Goal: Transaction & Acquisition: Purchase product/service

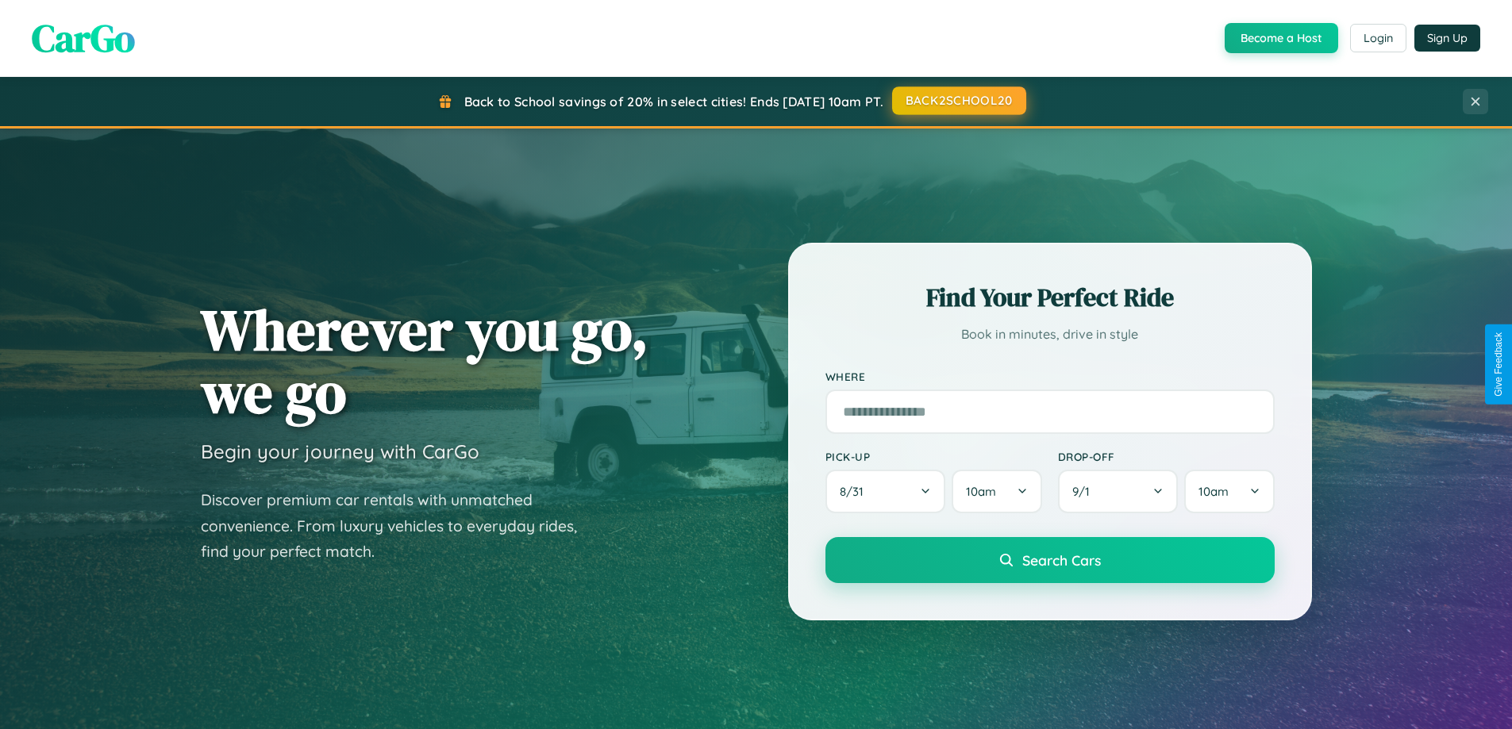
click at [958, 101] on button "BACK2SCHOOL20" at bounding box center [959, 100] width 134 height 29
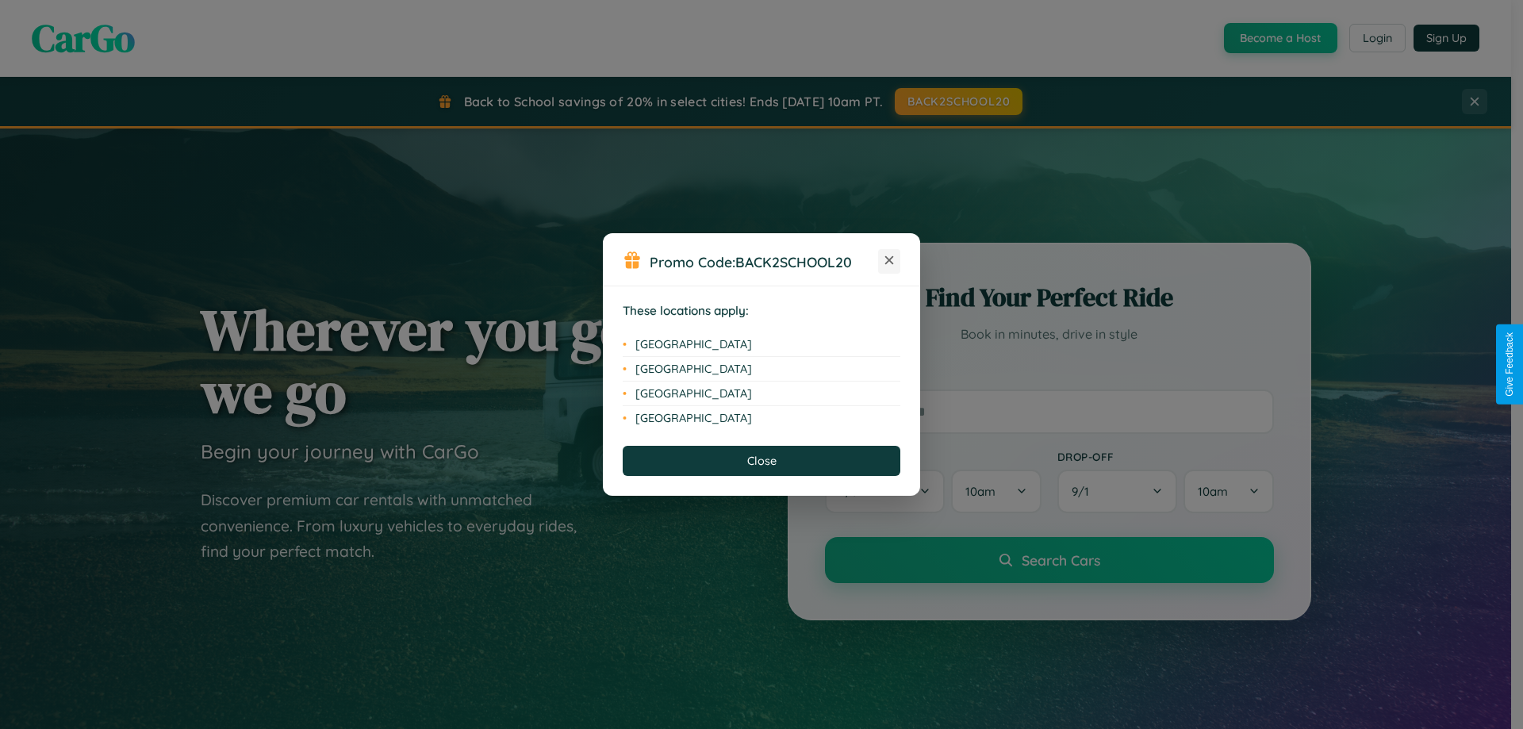
click at [889, 261] on icon at bounding box center [890, 260] width 9 height 9
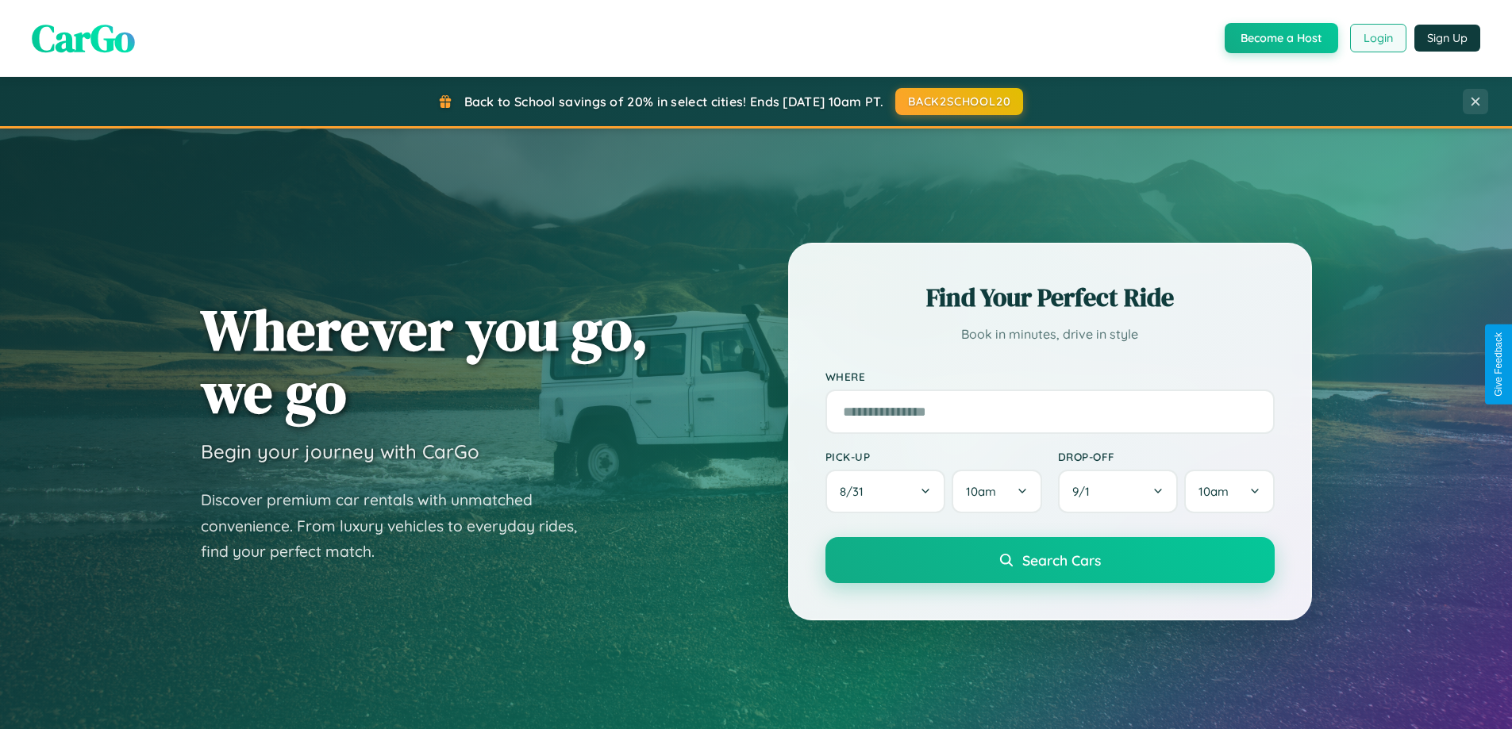
click at [1377, 38] on button "Login" at bounding box center [1378, 38] width 56 height 29
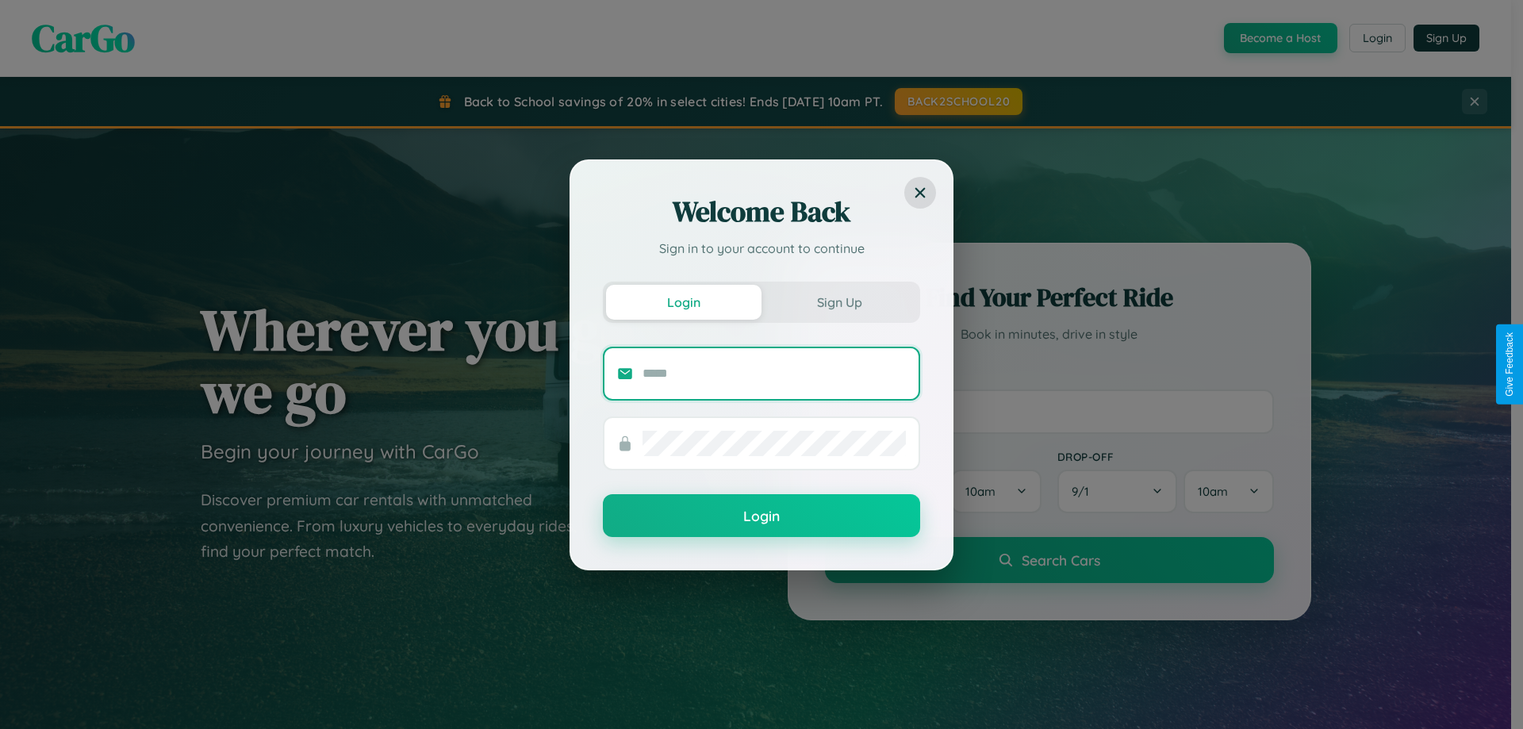
click at [774, 373] on input "text" at bounding box center [774, 373] width 263 height 25
type input "**********"
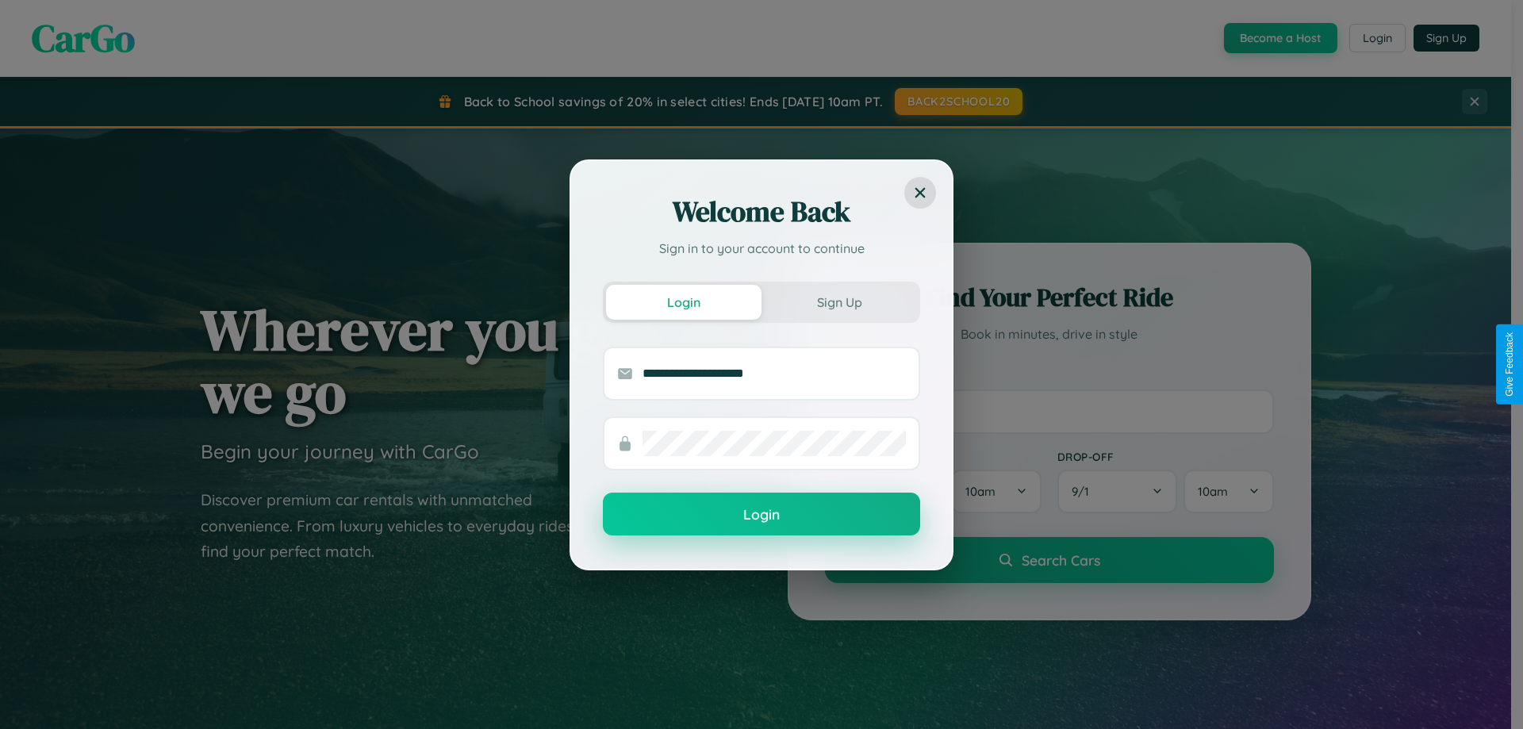
click at [762, 515] on button "Login" at bounding box center [761, 514] width 317 height 43
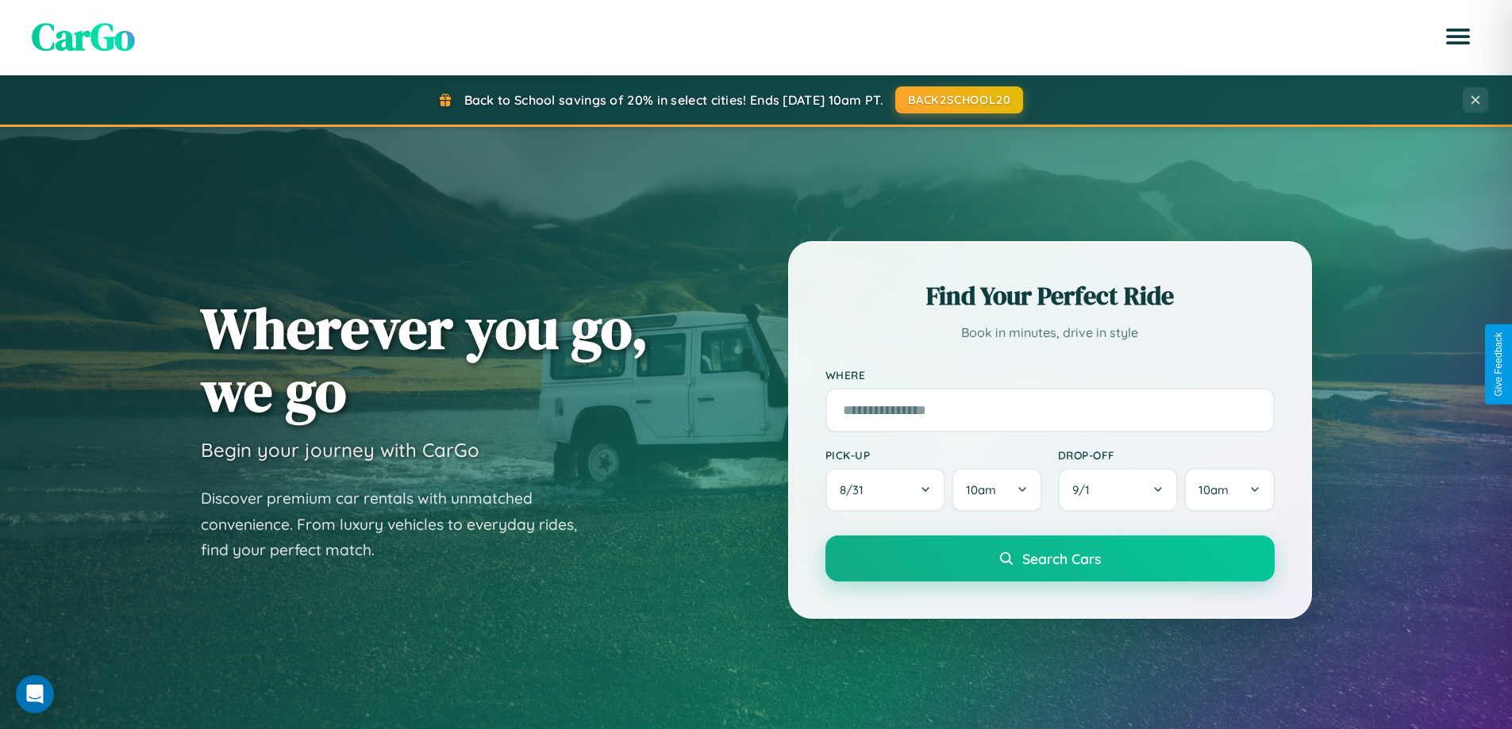
scroll to position [684, 0]
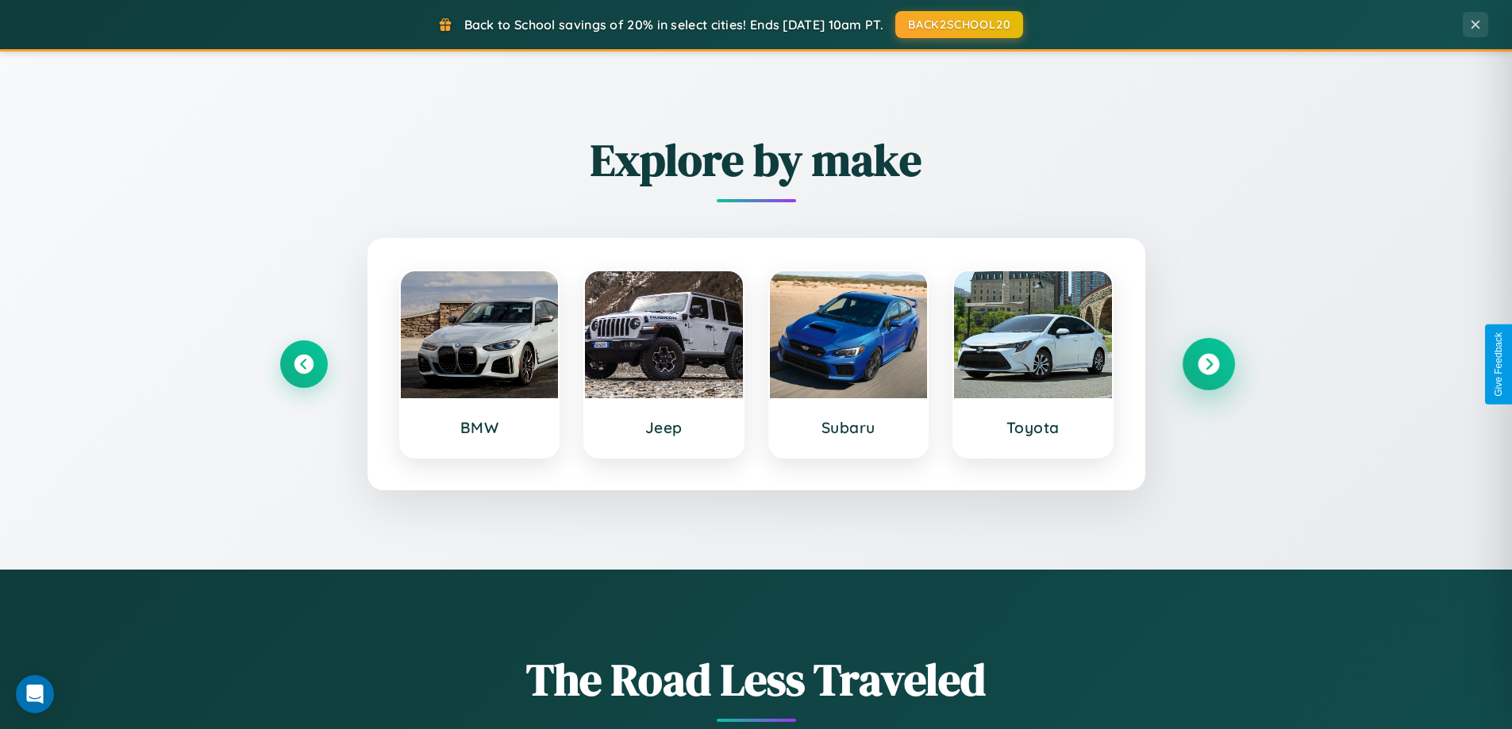
click at [1208, 364] on icon at bounding box center [1207, 364] width 21 height 21
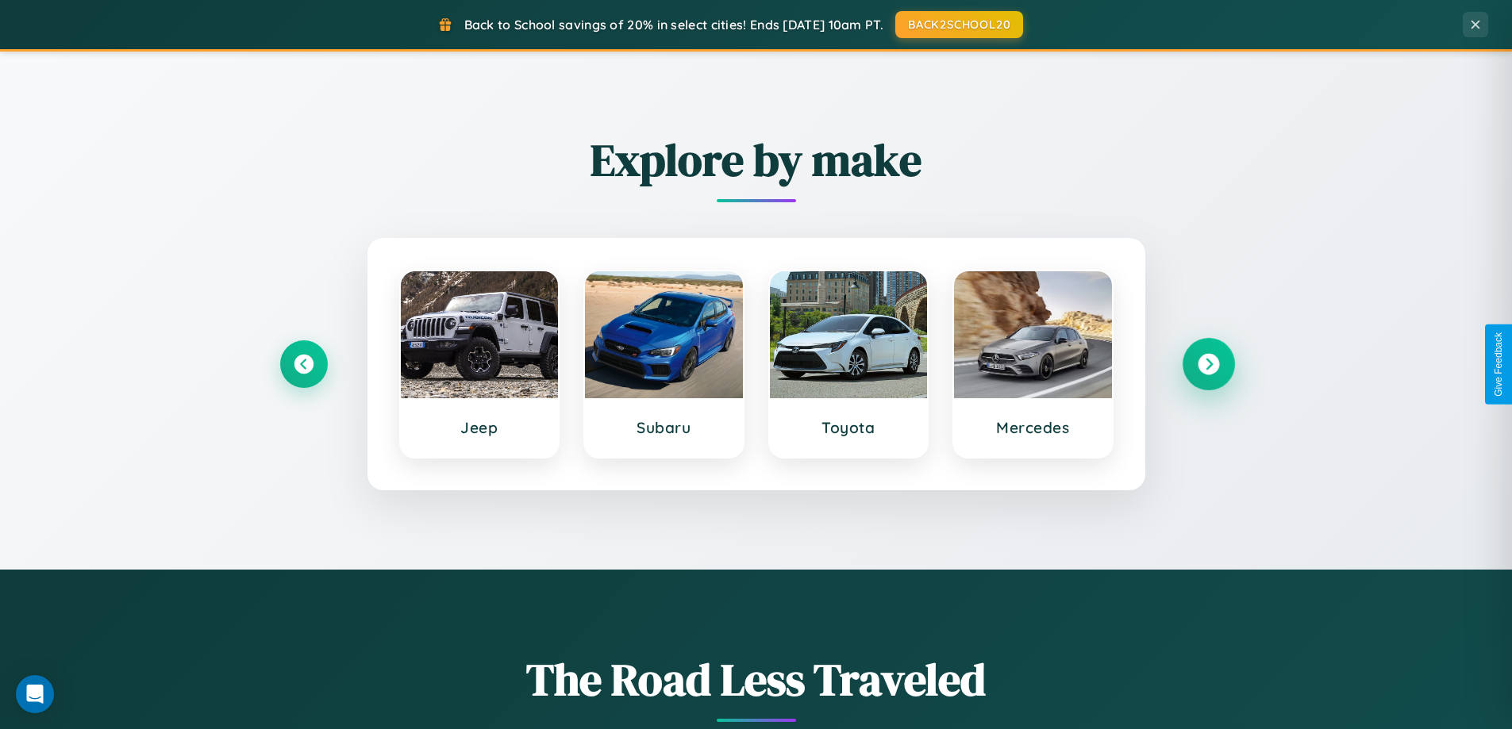
click at [1208, 364] on icon at bounding box center [1207, 364] width 21 height 21
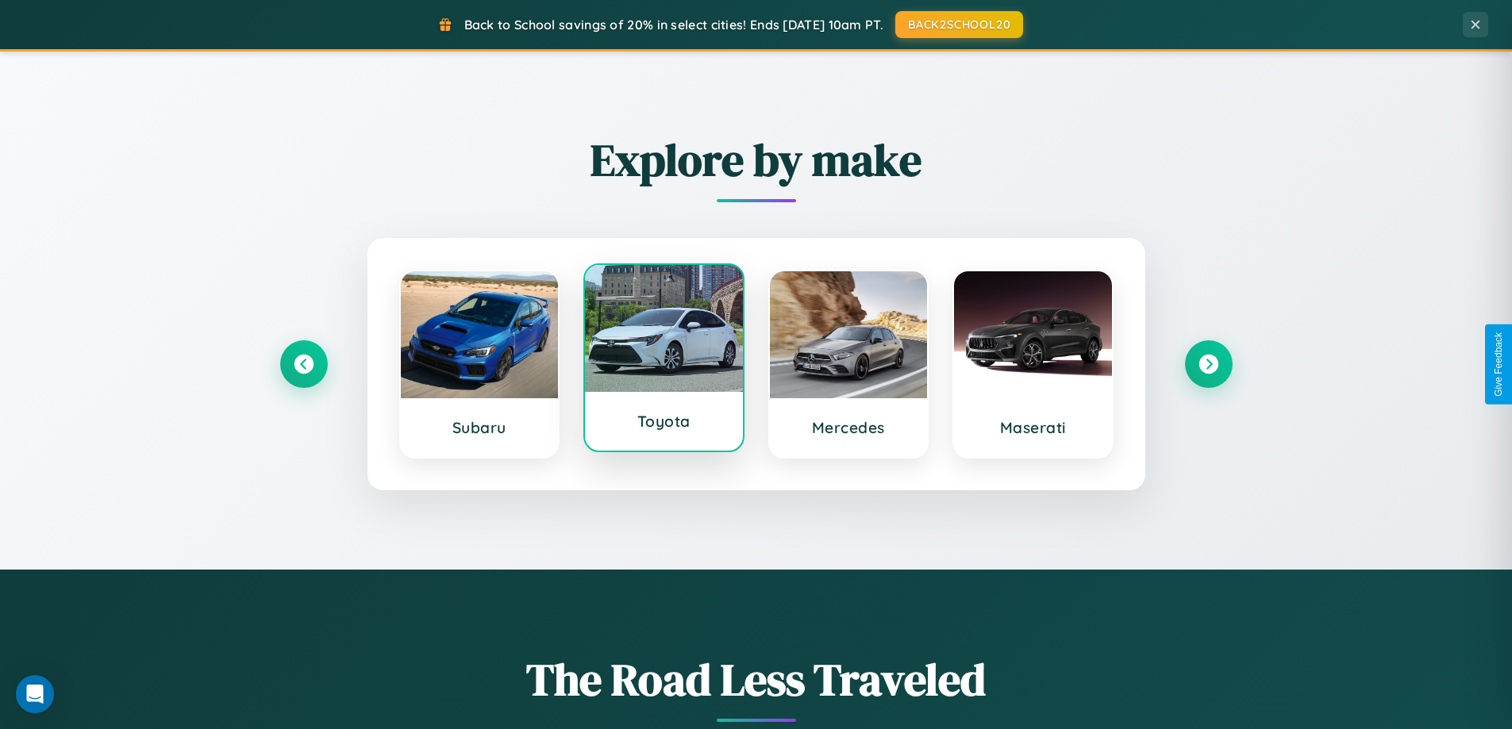
click at [663, 364] on div at bounding box center [664, 328] width 158 height 127
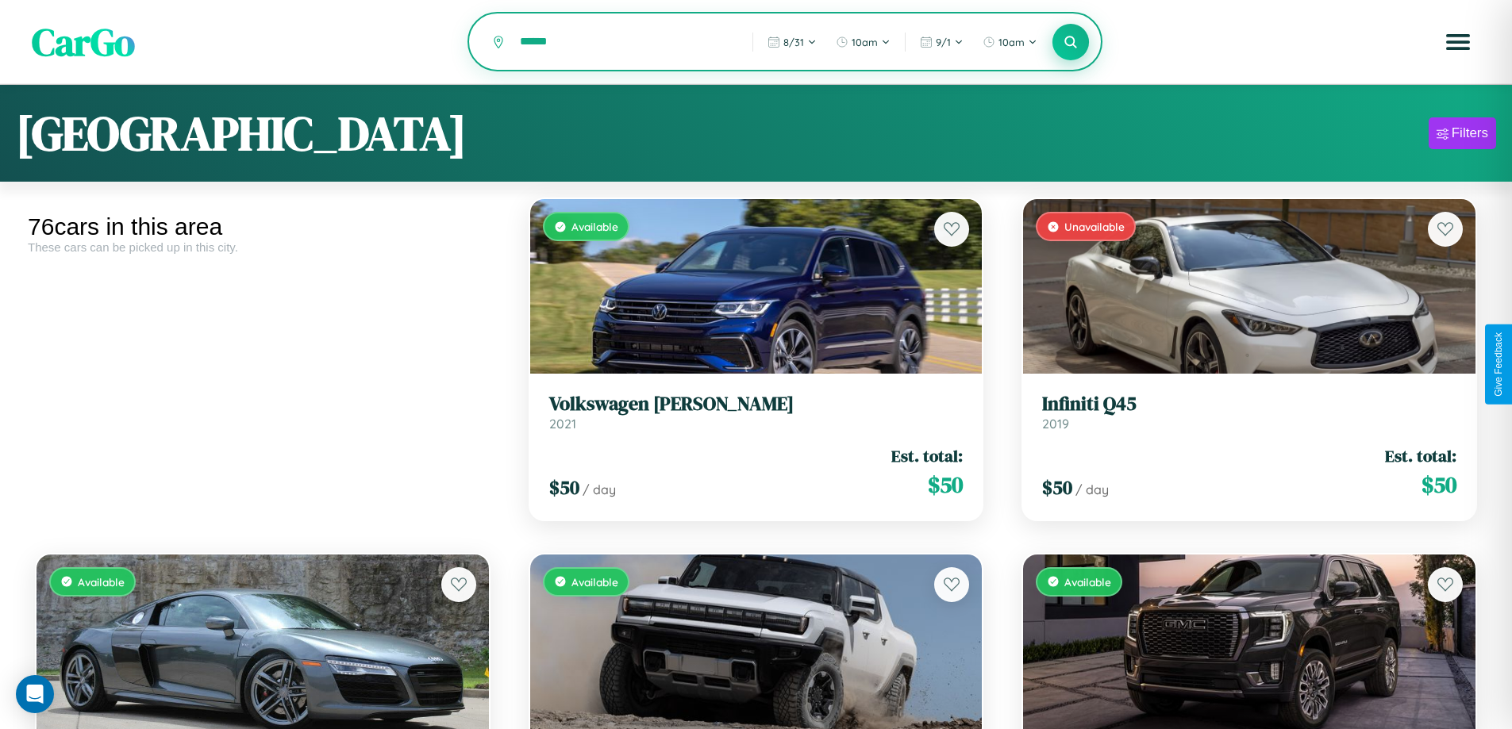
type input "******"
click at [1070, 43] on icon at bounding box center [1070, 41] width 15 height 15
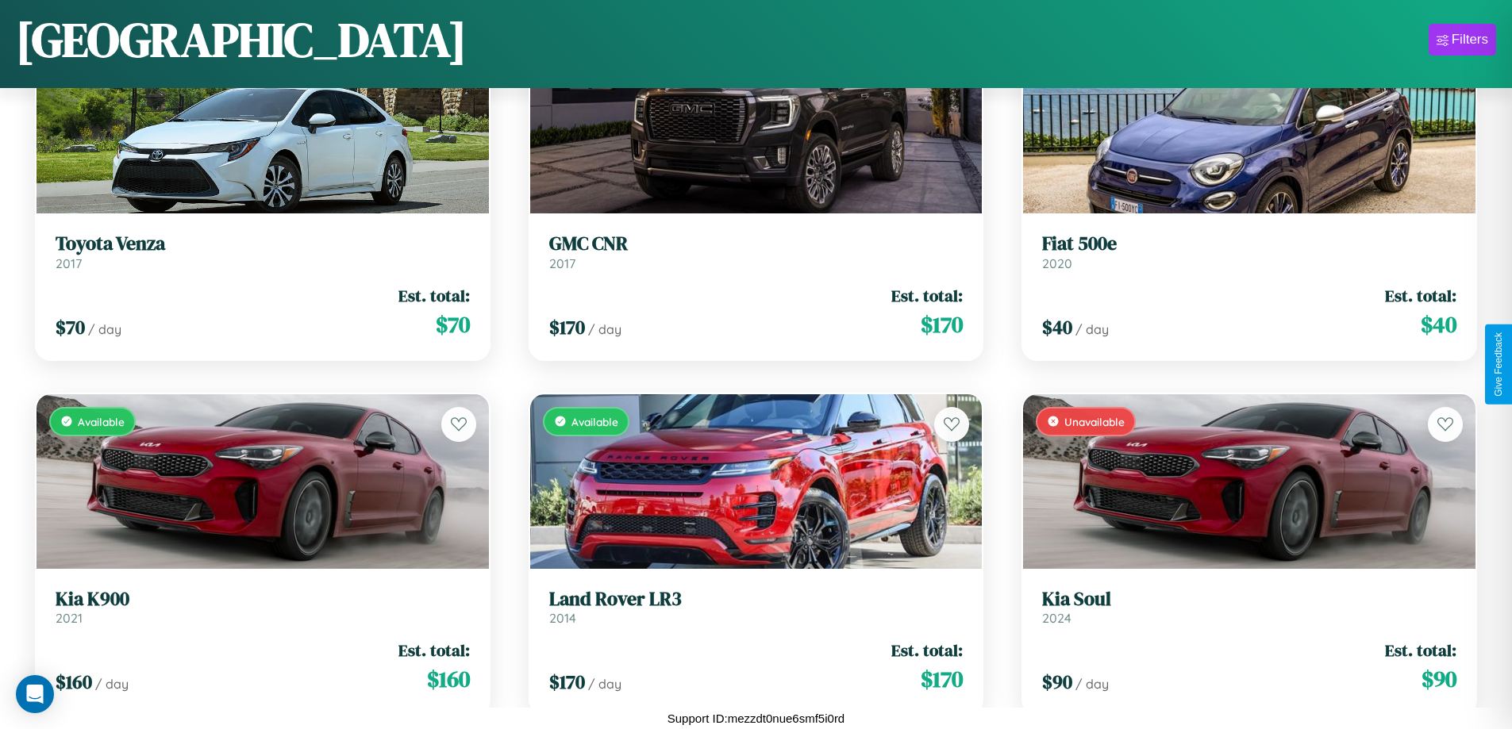
scroll to position [4487, 0]
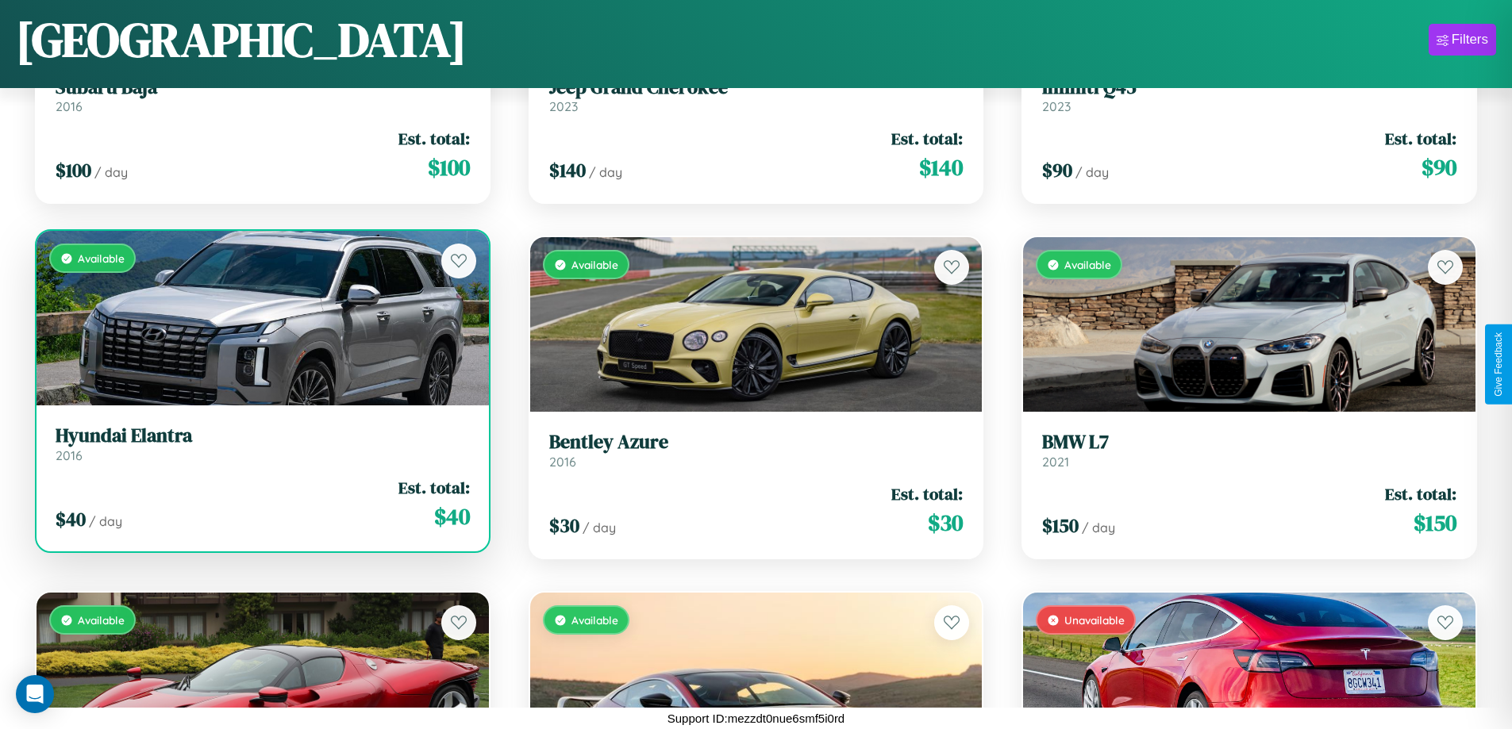
click at [260, 444] on h3 "Hyundai Elantra" at bounding box center [263, 436] width 414 height 23
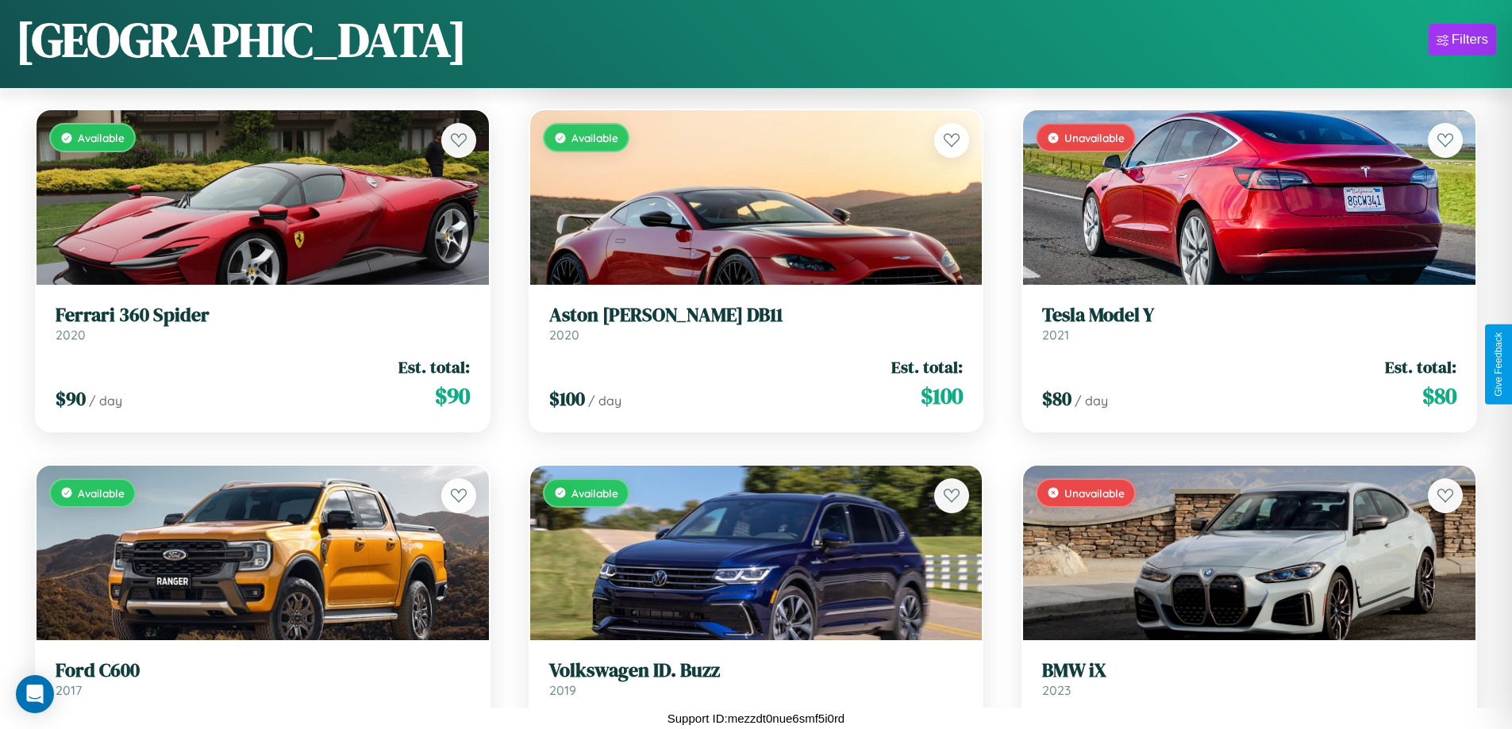
scroll to position [5908, 0]
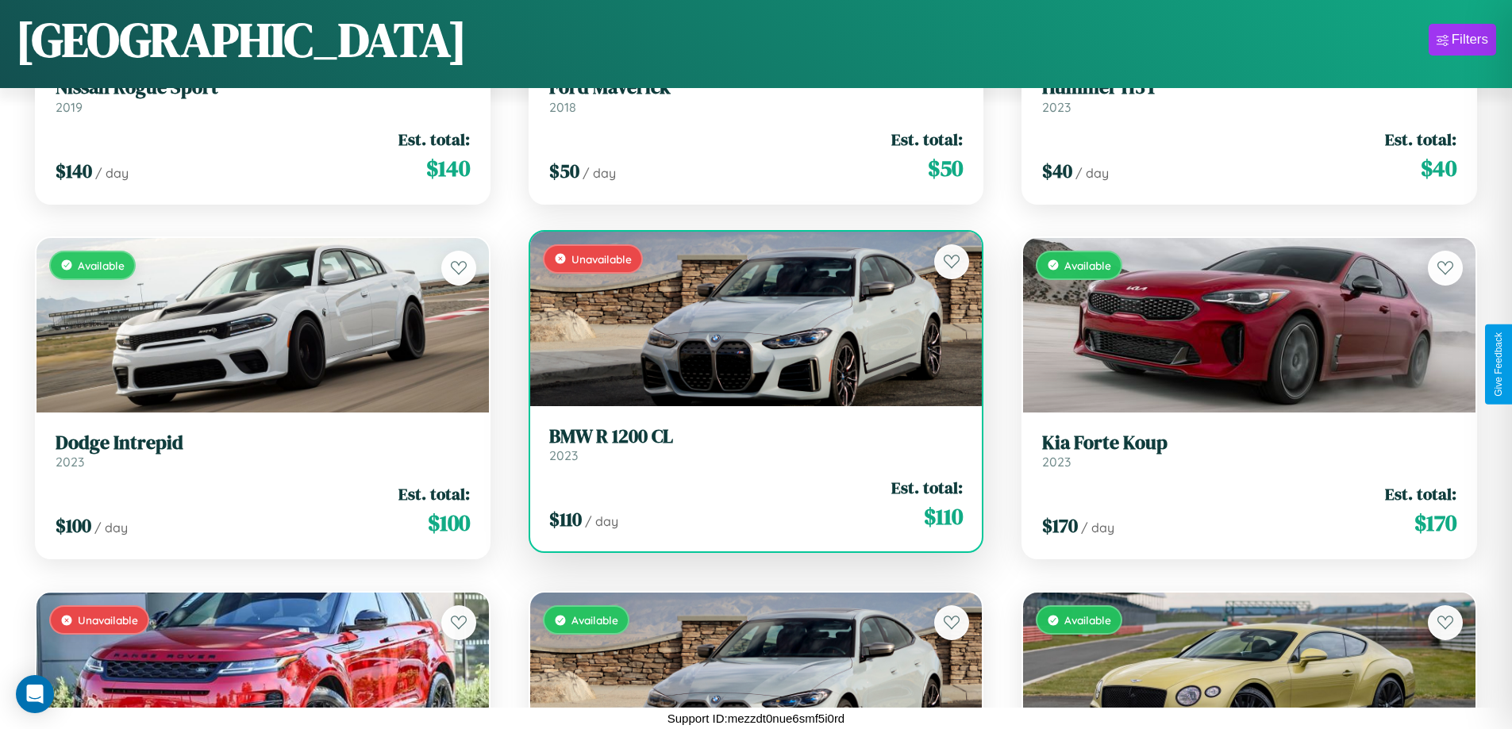
click at [749, 444] on h3 "BMW R 1200 CL" at bounding box center [756, 436] width 414 height 23
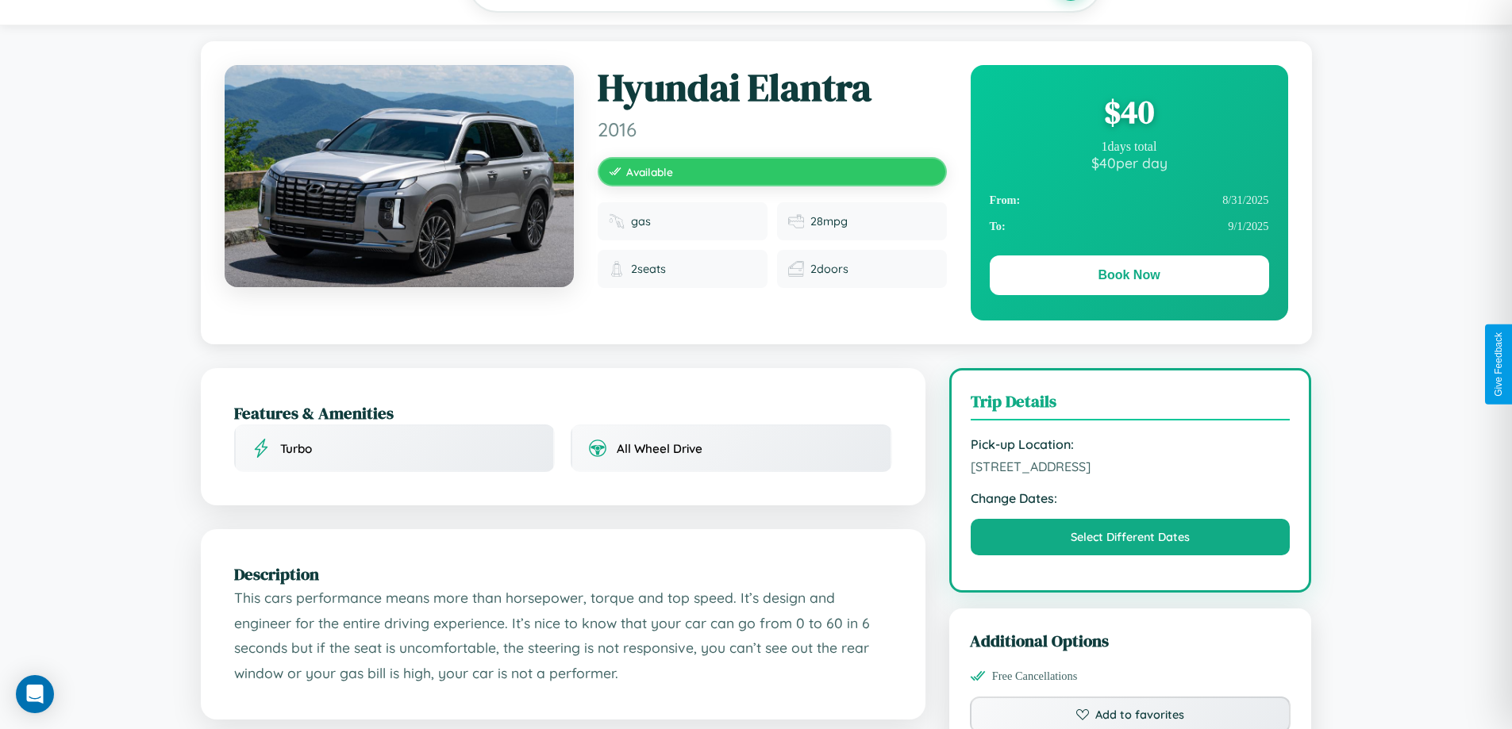
scroll to position [163, 0]
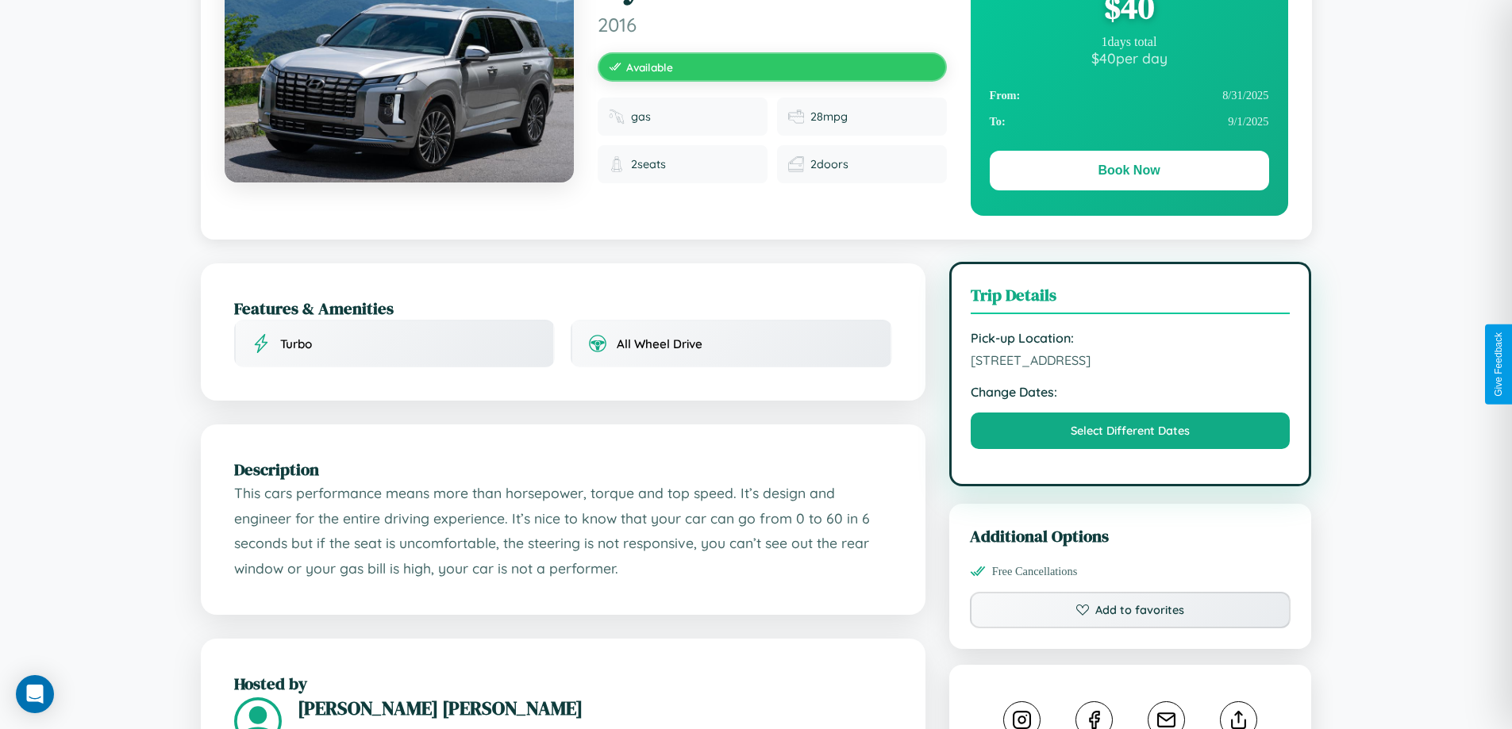
click at [1130, 363] on span "[STREET_ADDRESS]" at bounding box center [1130, 360] width 320 height 16
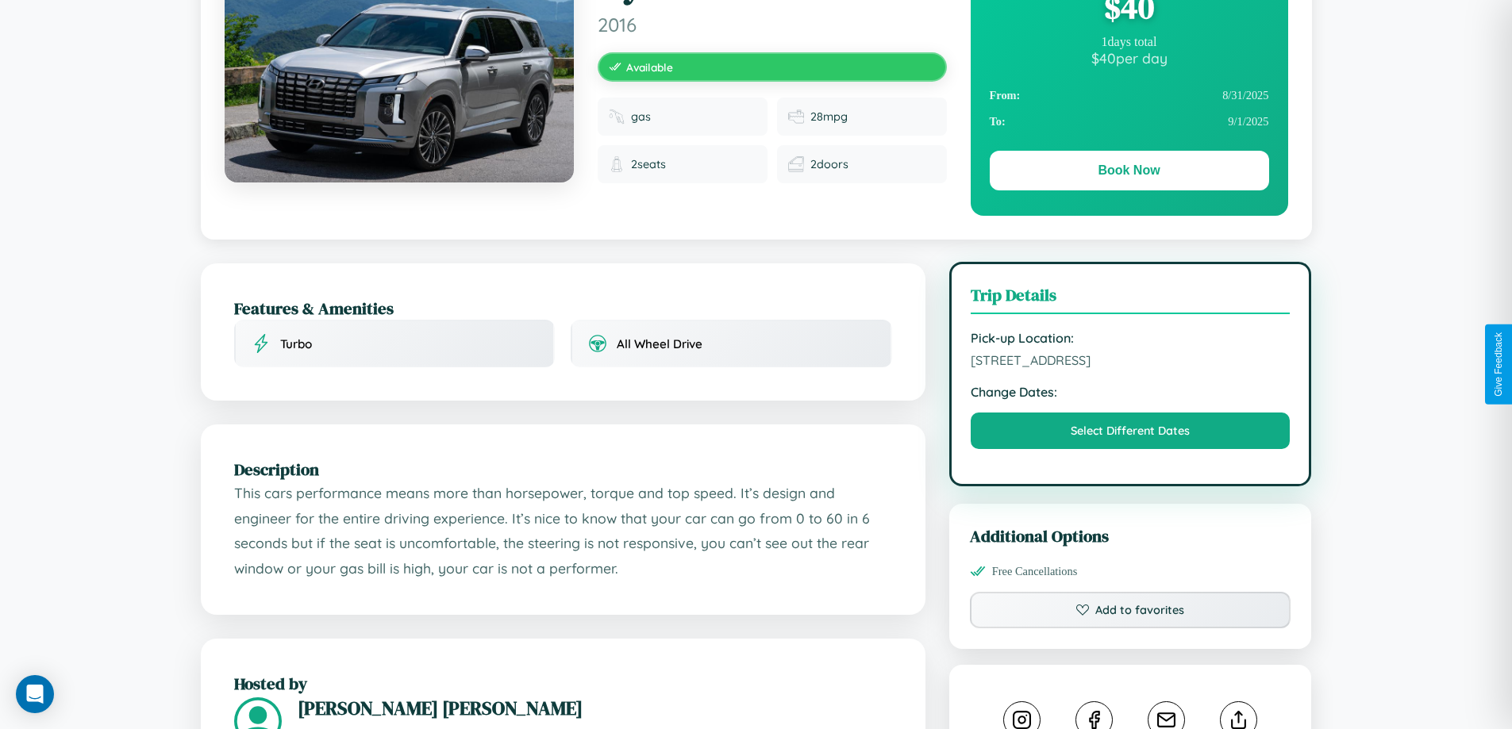
click at [1130, 363] on span "[STREET_ADDRESS]" at bounding box center [1130, 360] width 320 height 16
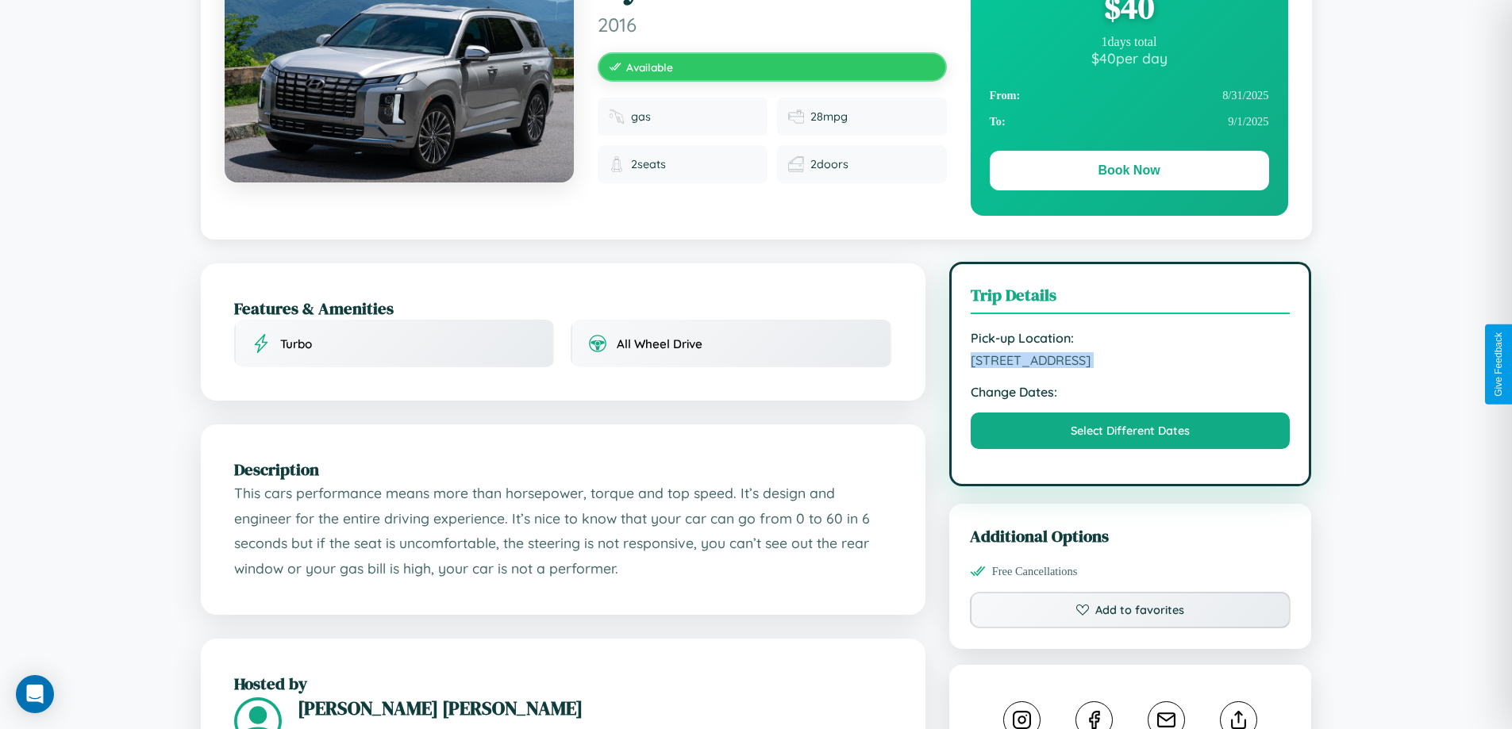
click at [1130, 363] on span "[STREET_ADDRESS]" at bounding box center [1130, 360] width 320 height 16
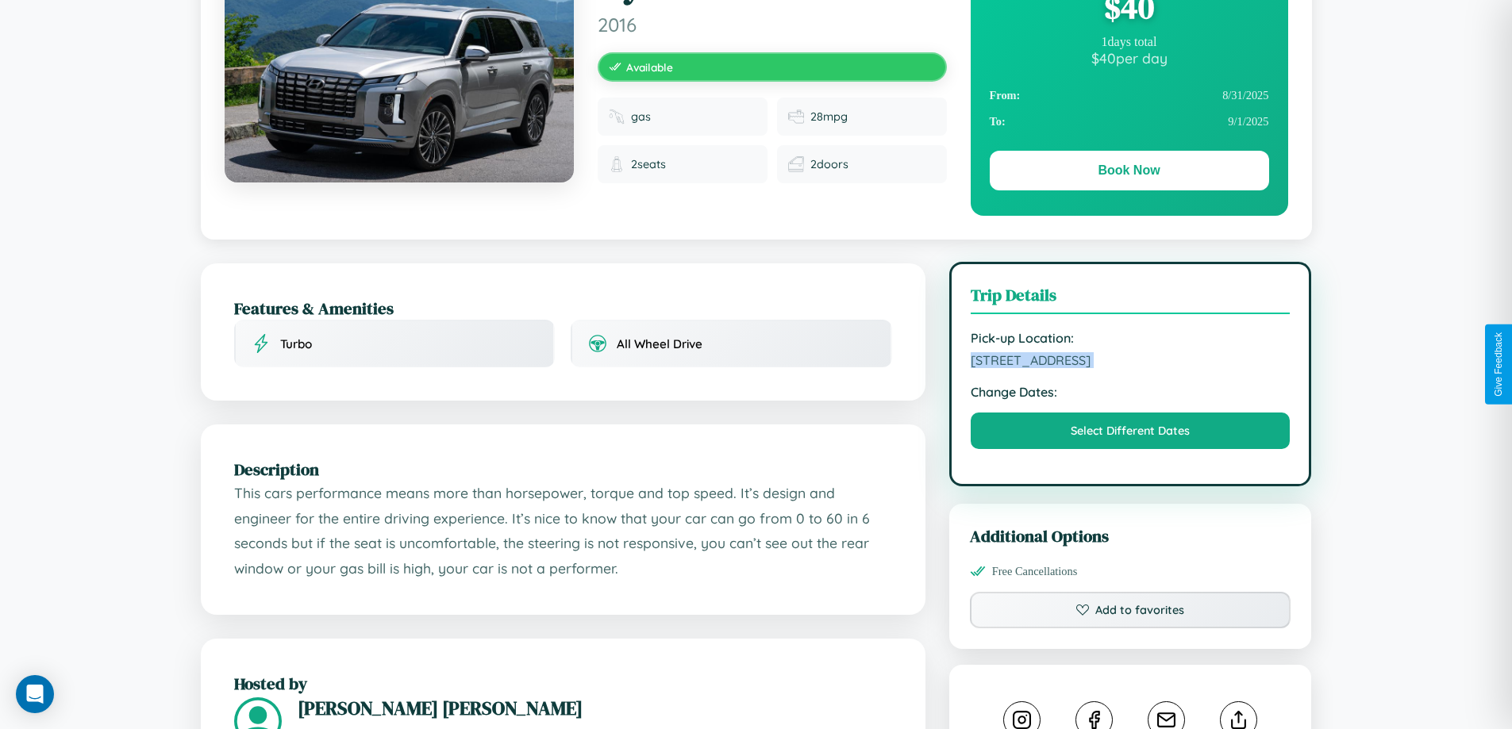
click at [1130, 363] on span "[STREET_ADDRESS]" at bounding box center [1130, 360] width 320 height 16
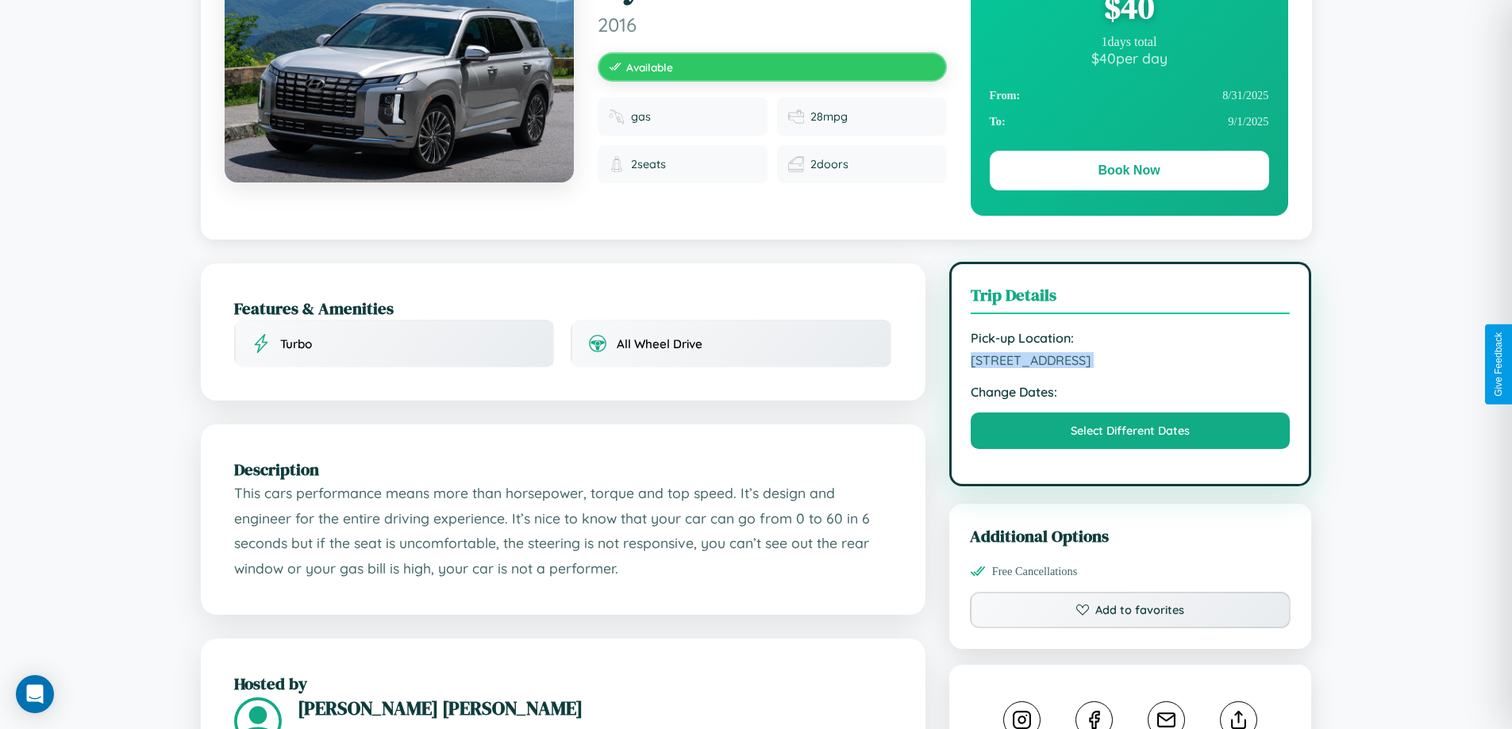
click at [1130, 363] on span "[STREET_ADDRESS]" at bounding box center [1130, 360] width 320 height 16
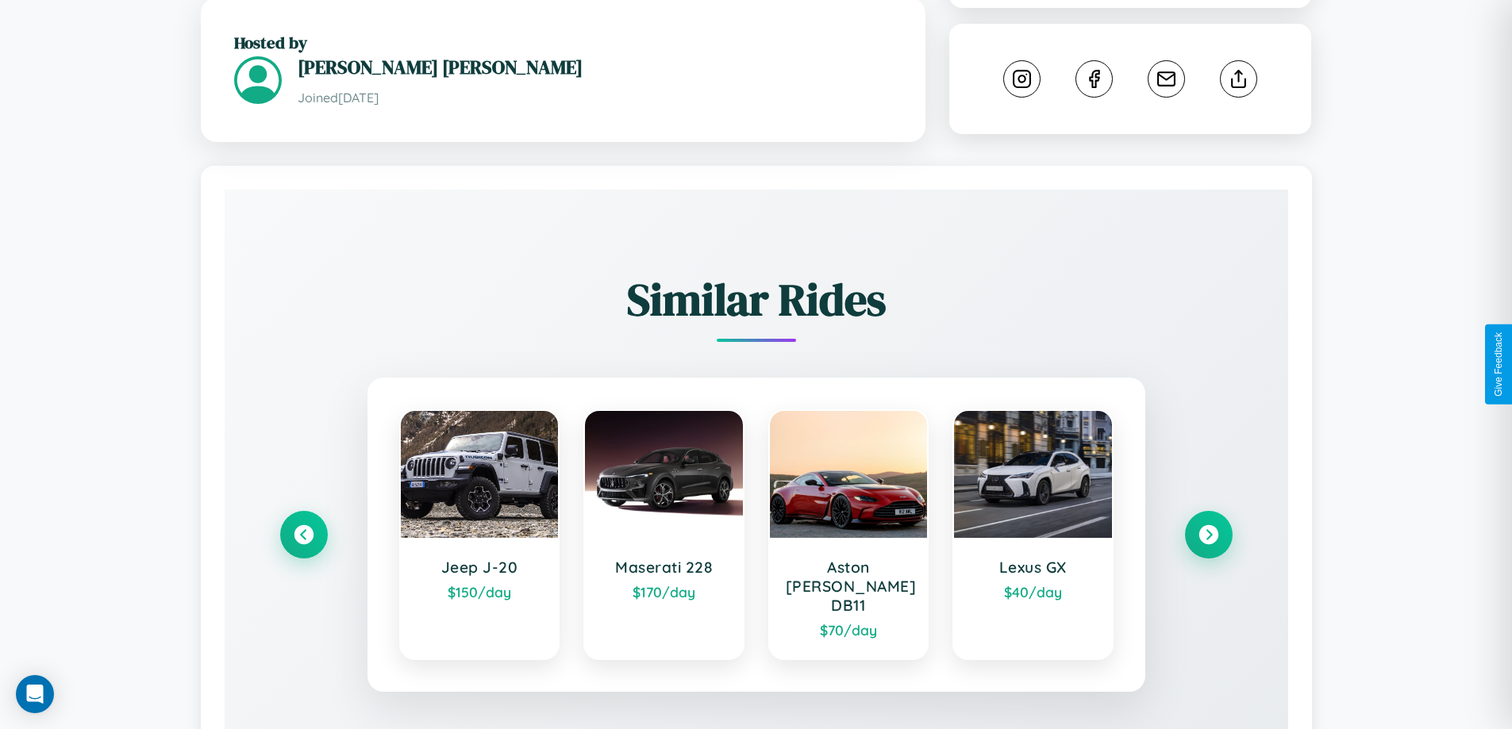
scroll to position [891, 0]
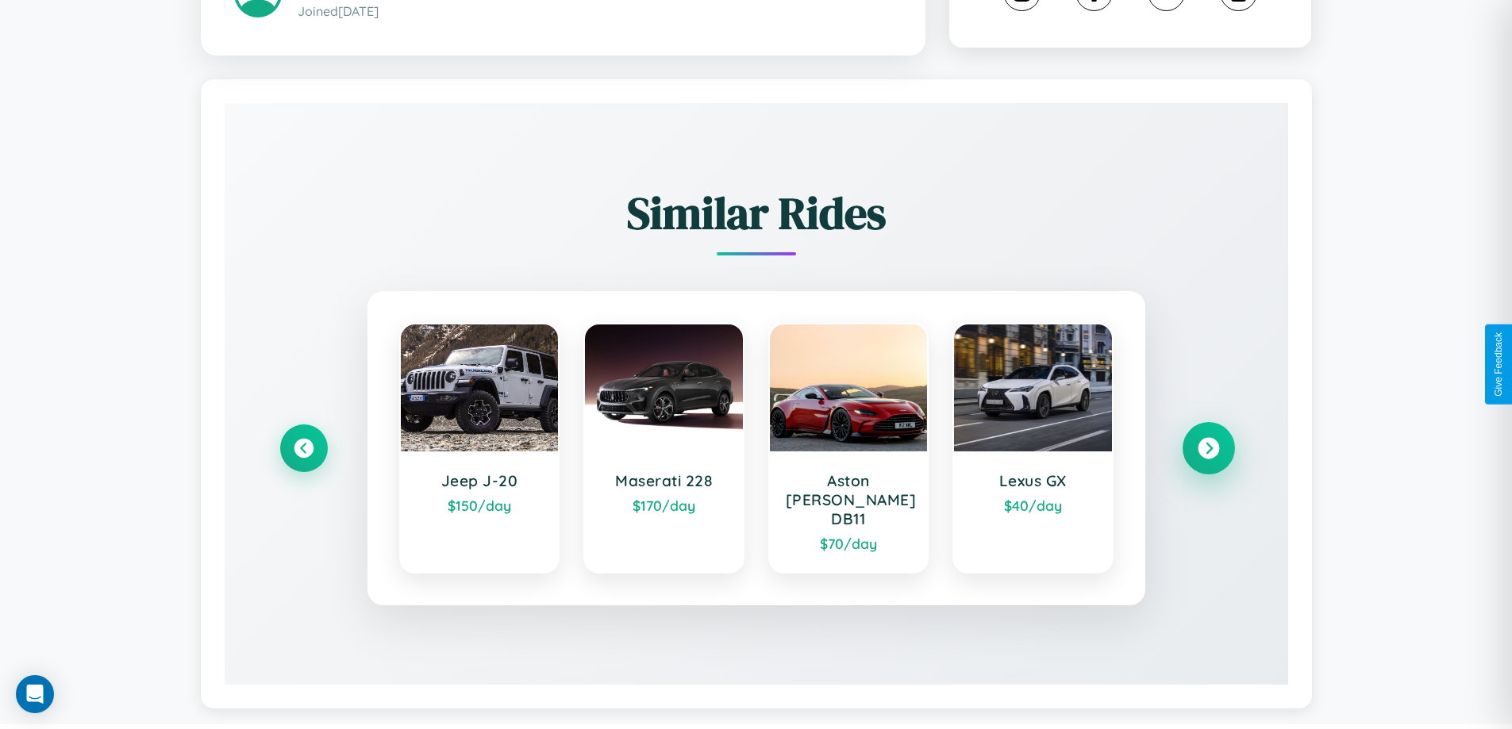
click at [1208, 441] on icon at bounding box center [1207, 448] width 21 height 21
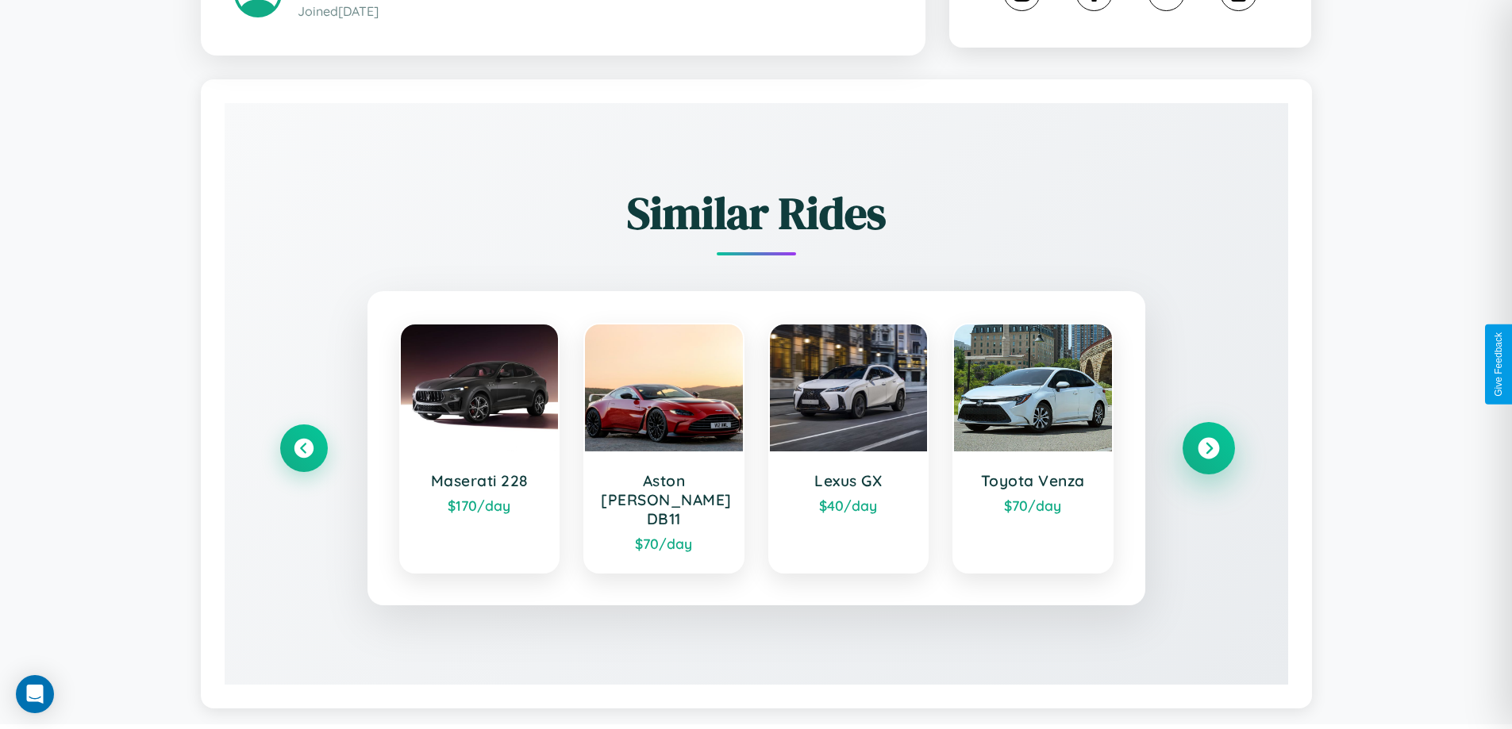
click at [1208, 441] on icon at bounding box center [1207, 448] width 21 height 21
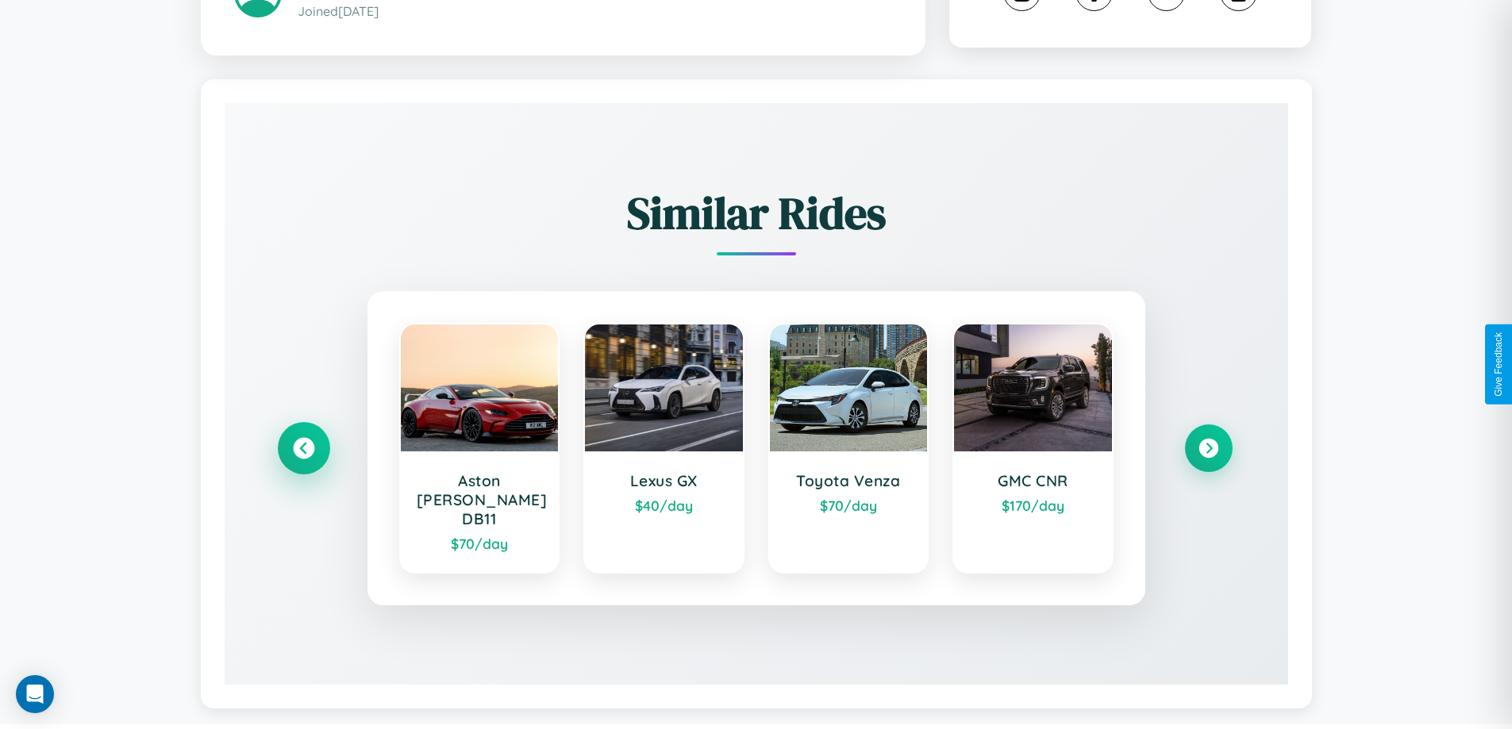
click at [303, 441] on icon at bounding box center [303, 448] width 21 height 21
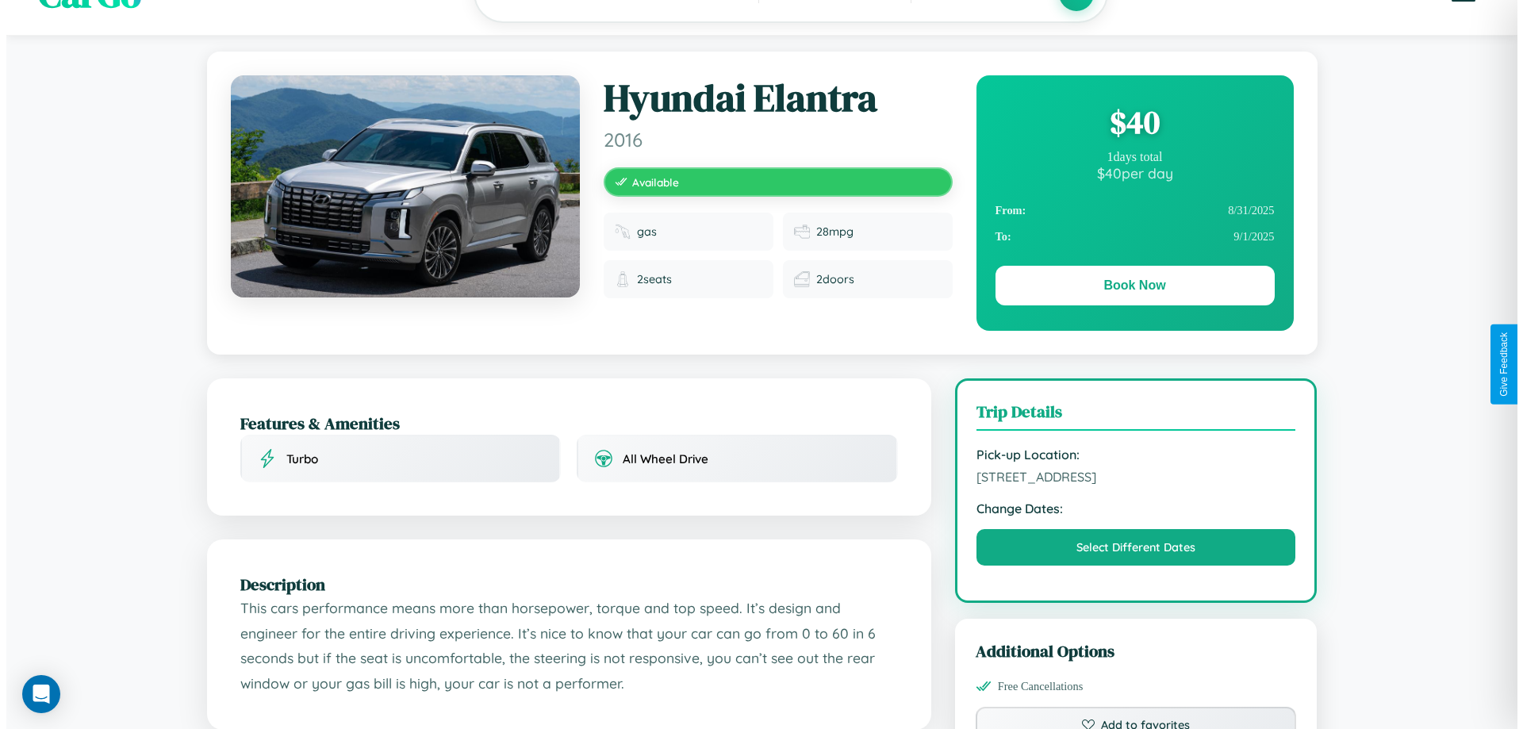
scroll to position [0, 0]
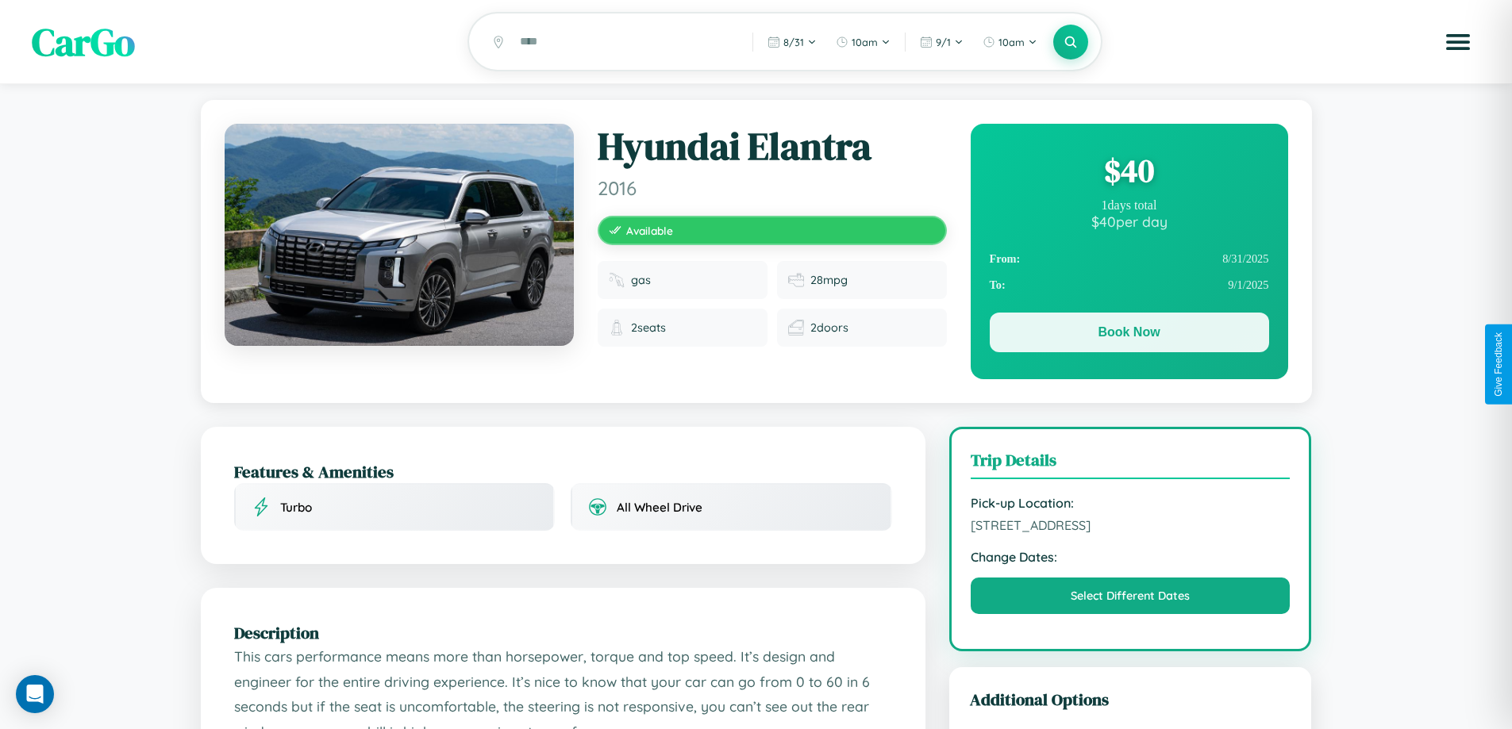
click at [1128, 335] on button "Book Now" at bounding box center [1128, 333] width 279 height 40
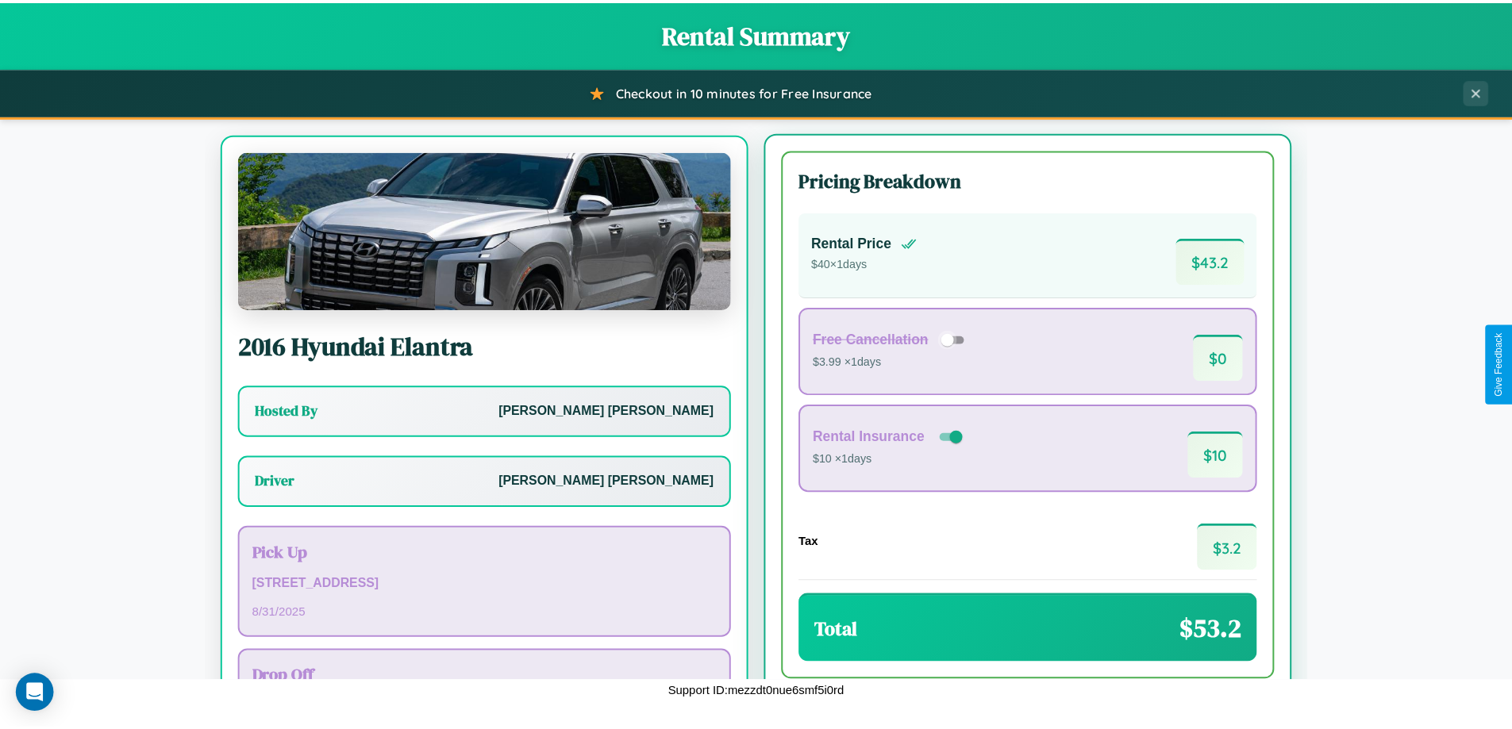
scroll to position [74, 0]
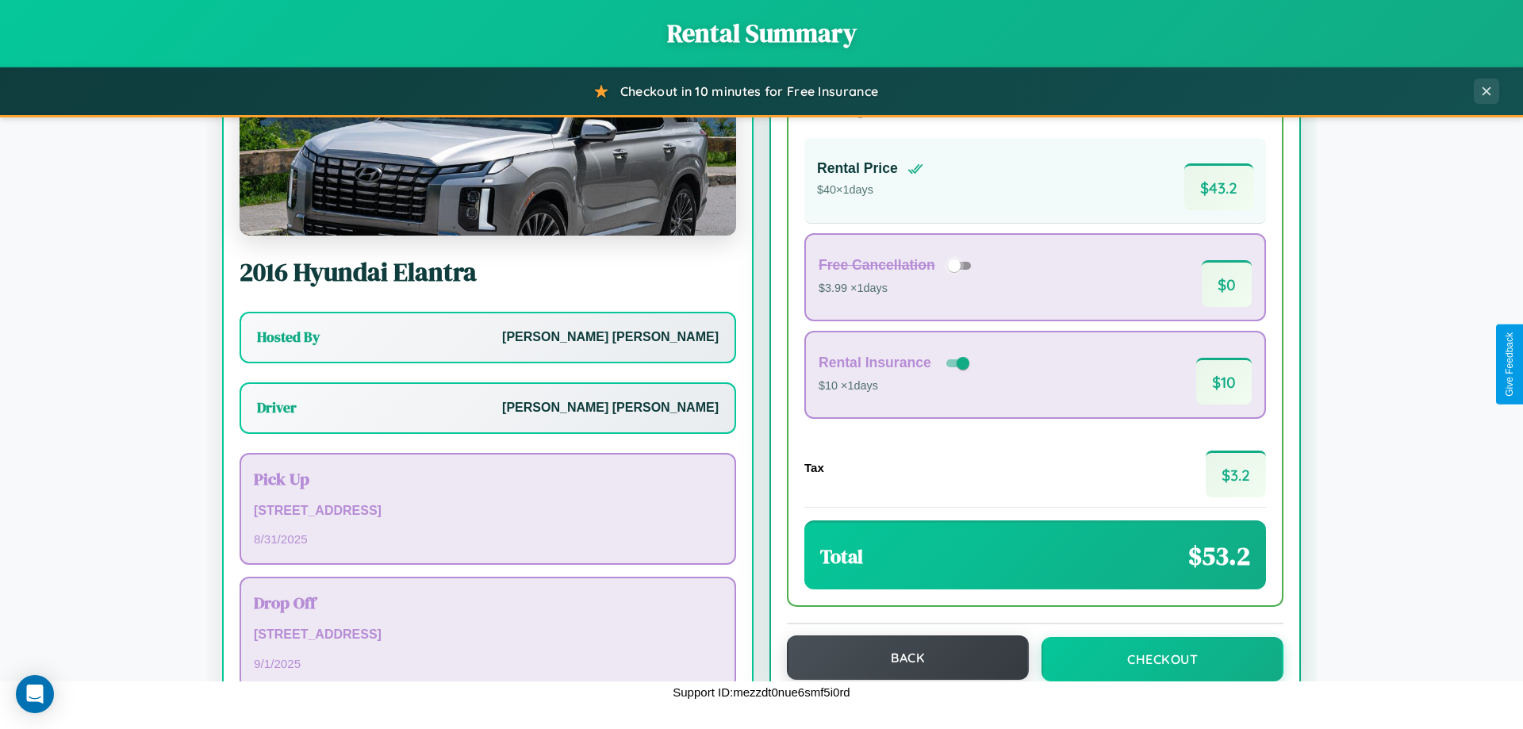
click at [901, 658] on button "Back" at bounding box center [908, 658] width 242 height 44
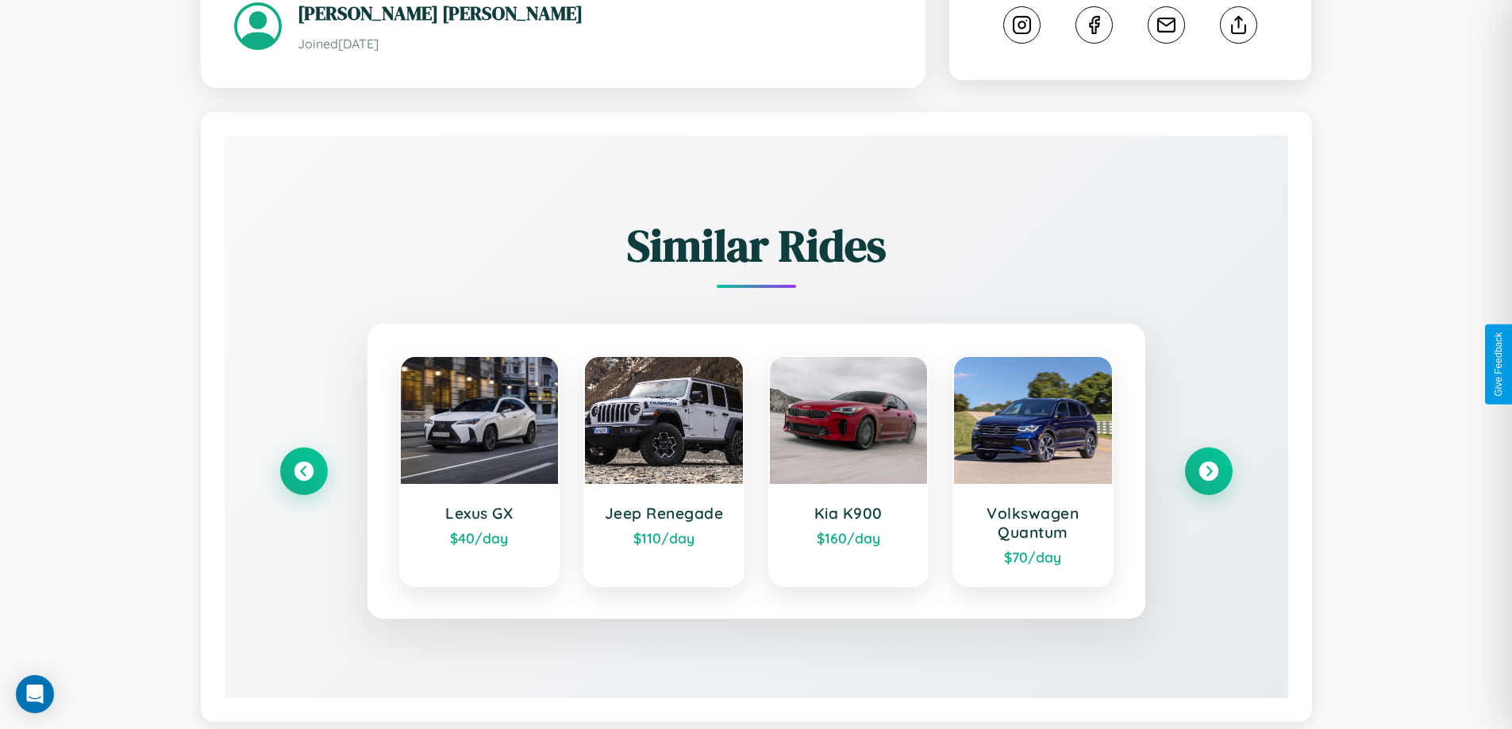
scroll to position [891, 0]
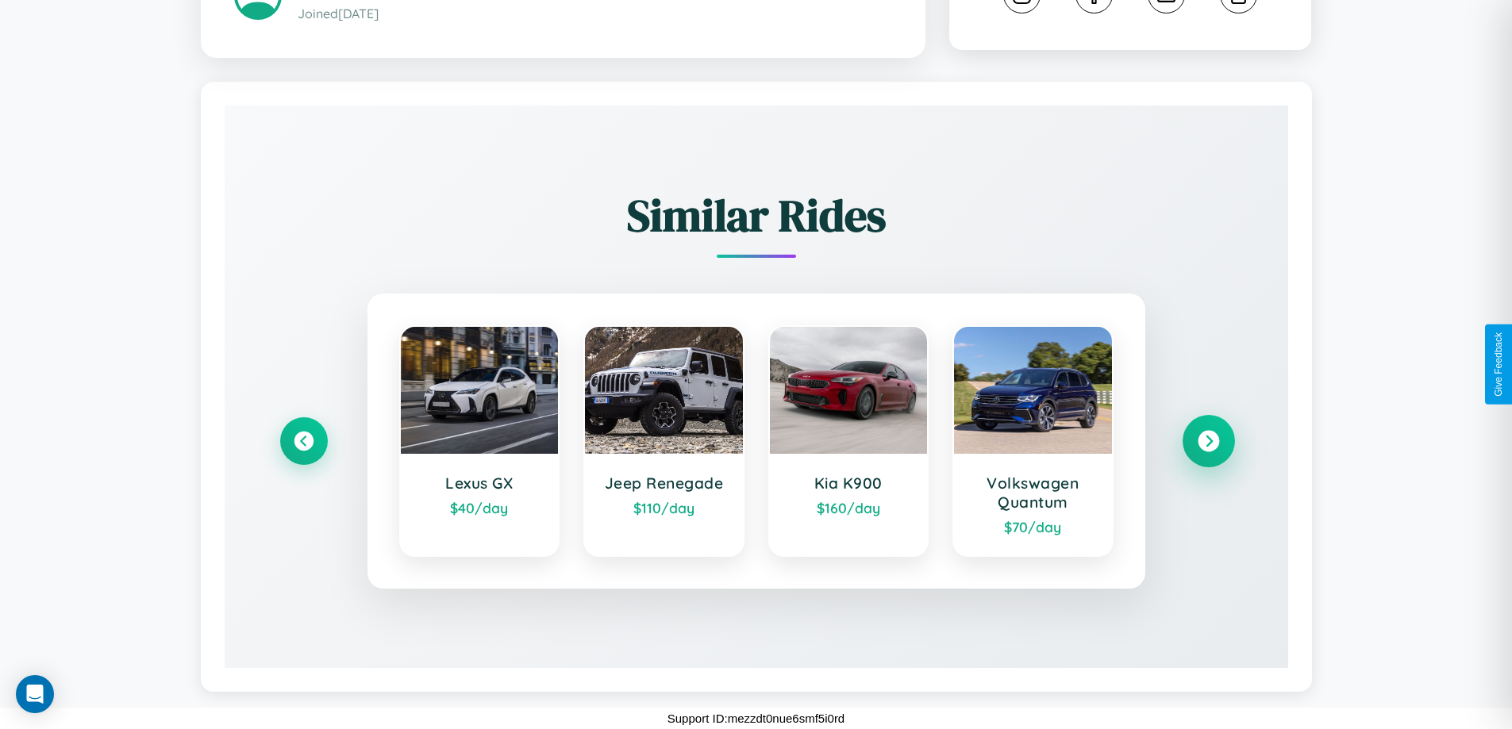
click at [1208, 441] on icon at bounding box center [1207, 441] width 21 height 21
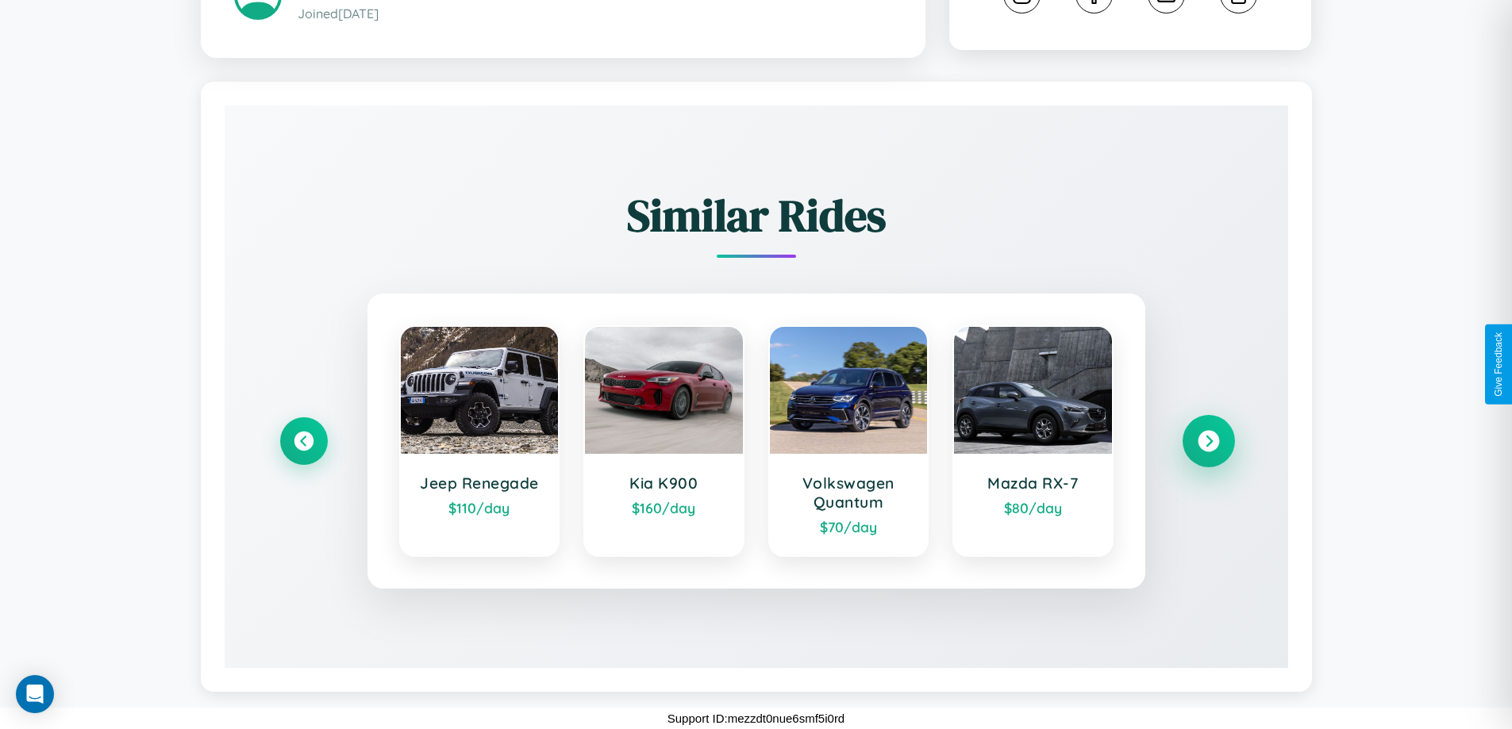
click at [1208, 441] on icon at bounding box center [1207, 441] width 21 height 21
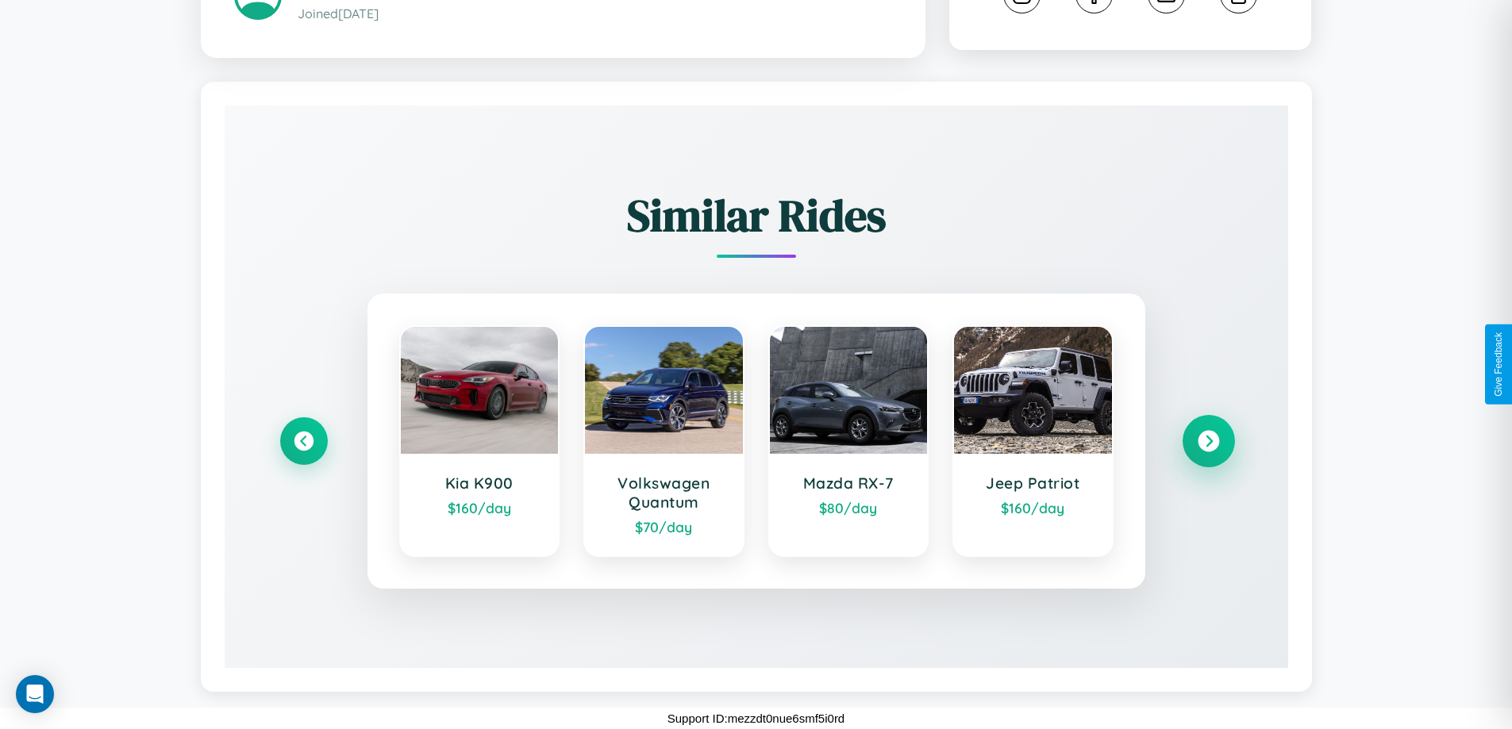
click at [1208, 441] on icon at bounding box center [1207, 441] width 21 height 21
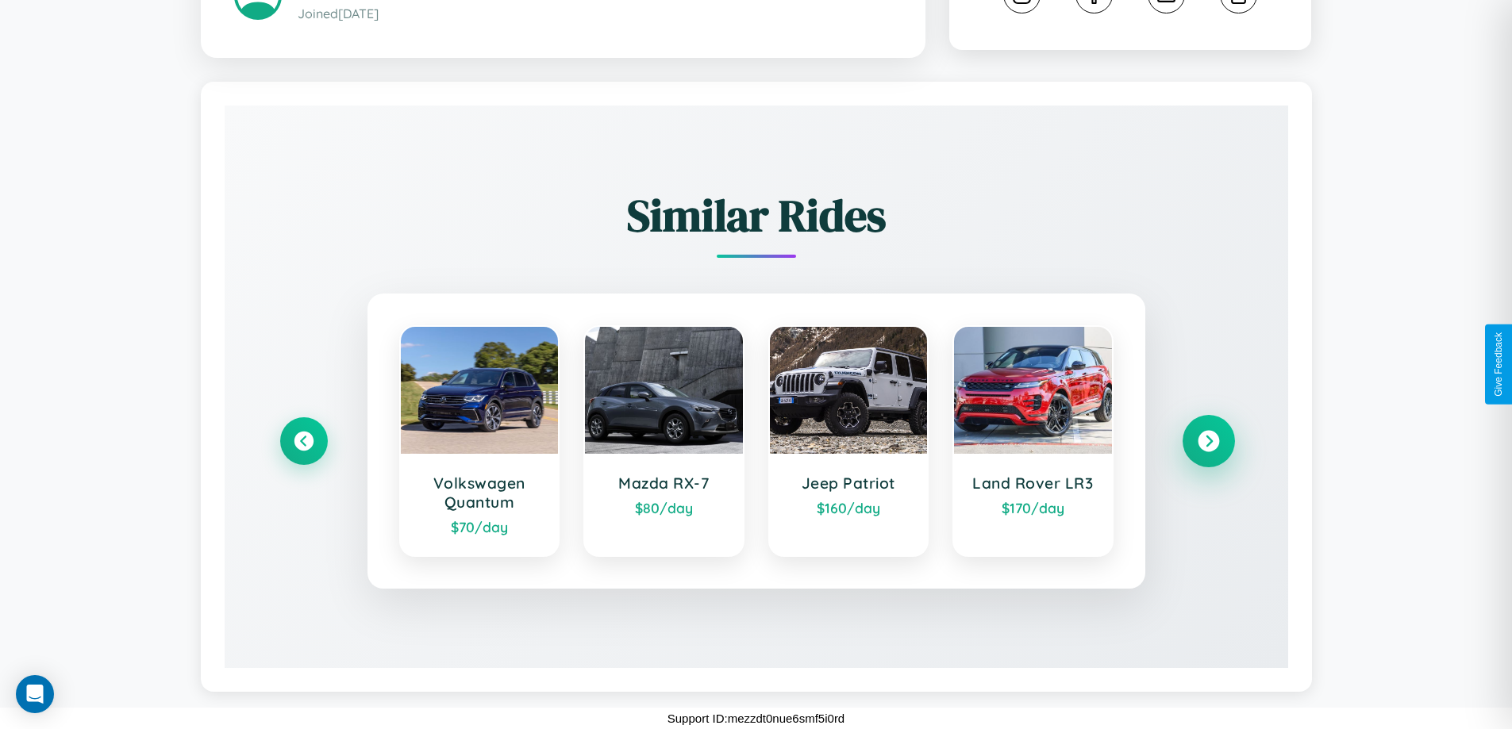
click at [1208, 441] on icon at bounding box center [1207, 441] width 21 height 21
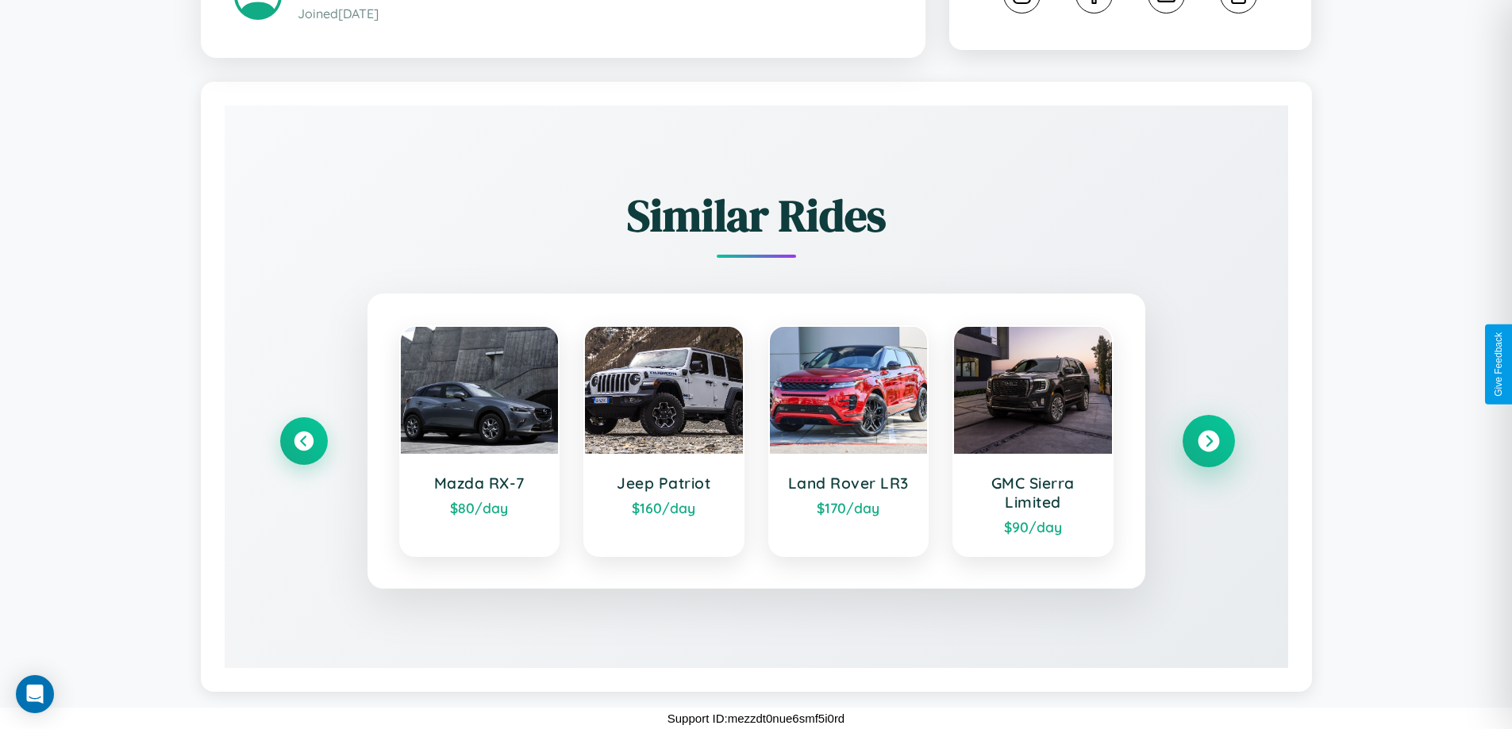
click at [1208, 441] on icon at bounding box center [1207, 441] width 21 height 21
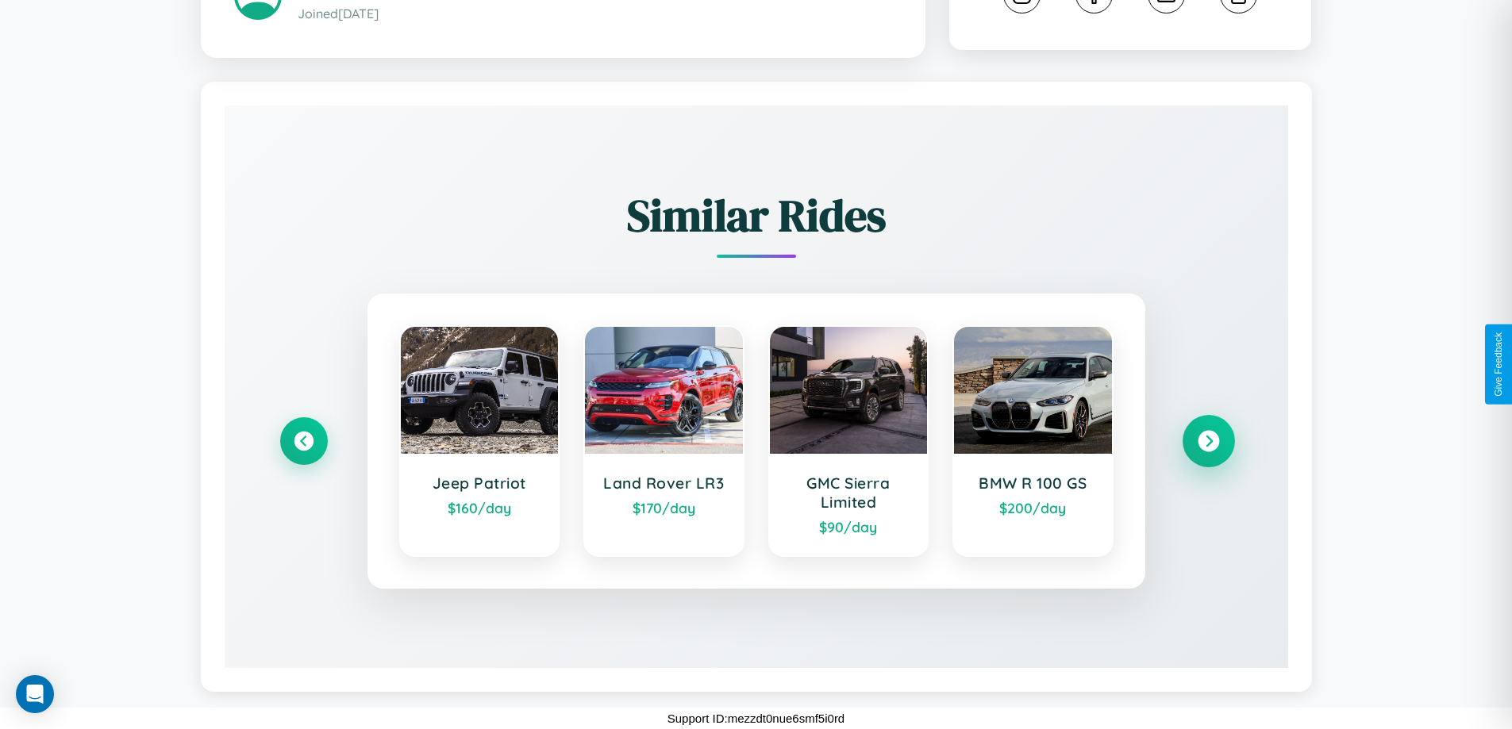
click at [1208, 441] on icon at bounding box center [1207, 441] width 21 height 21
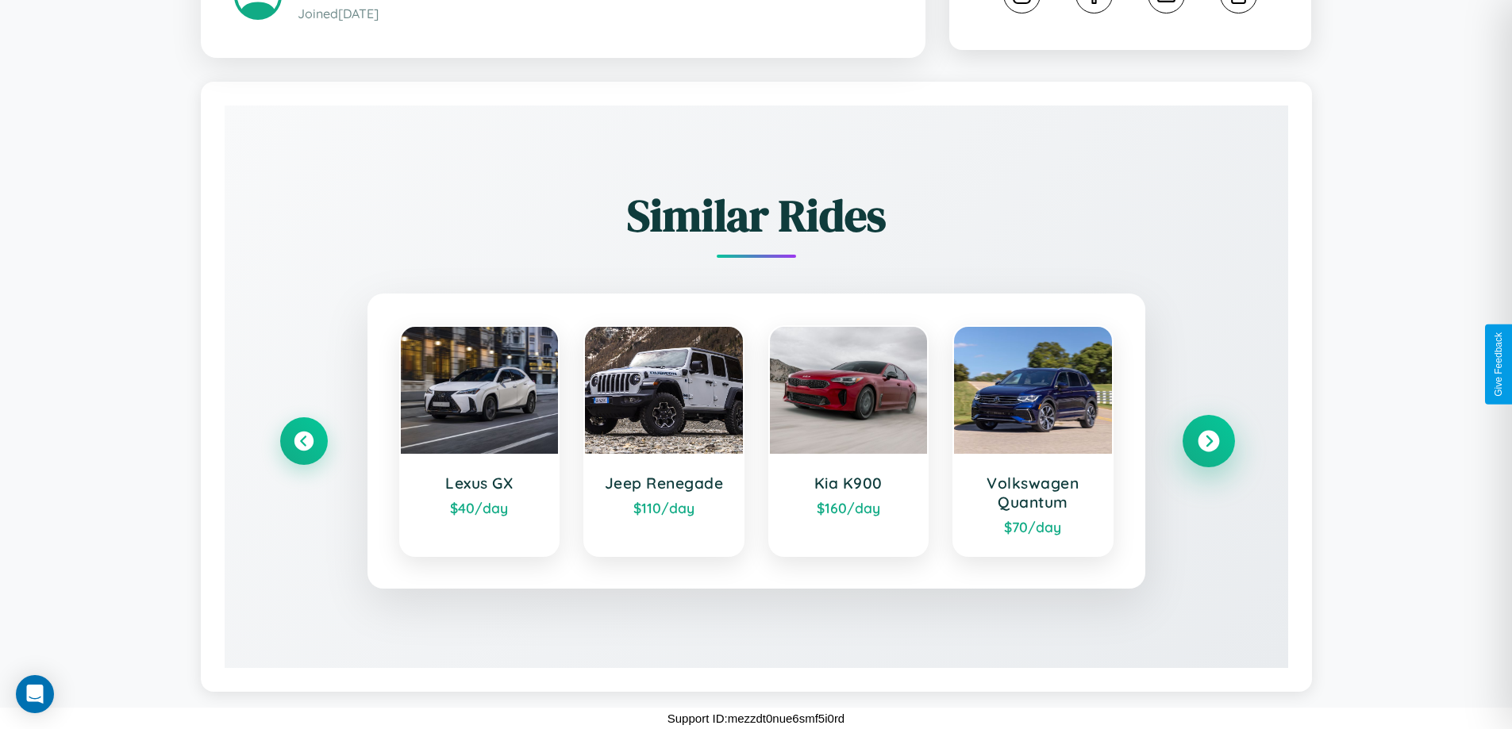
click at [1208, 441] on icon at bounding box center [1207, 441] width 21 height 21
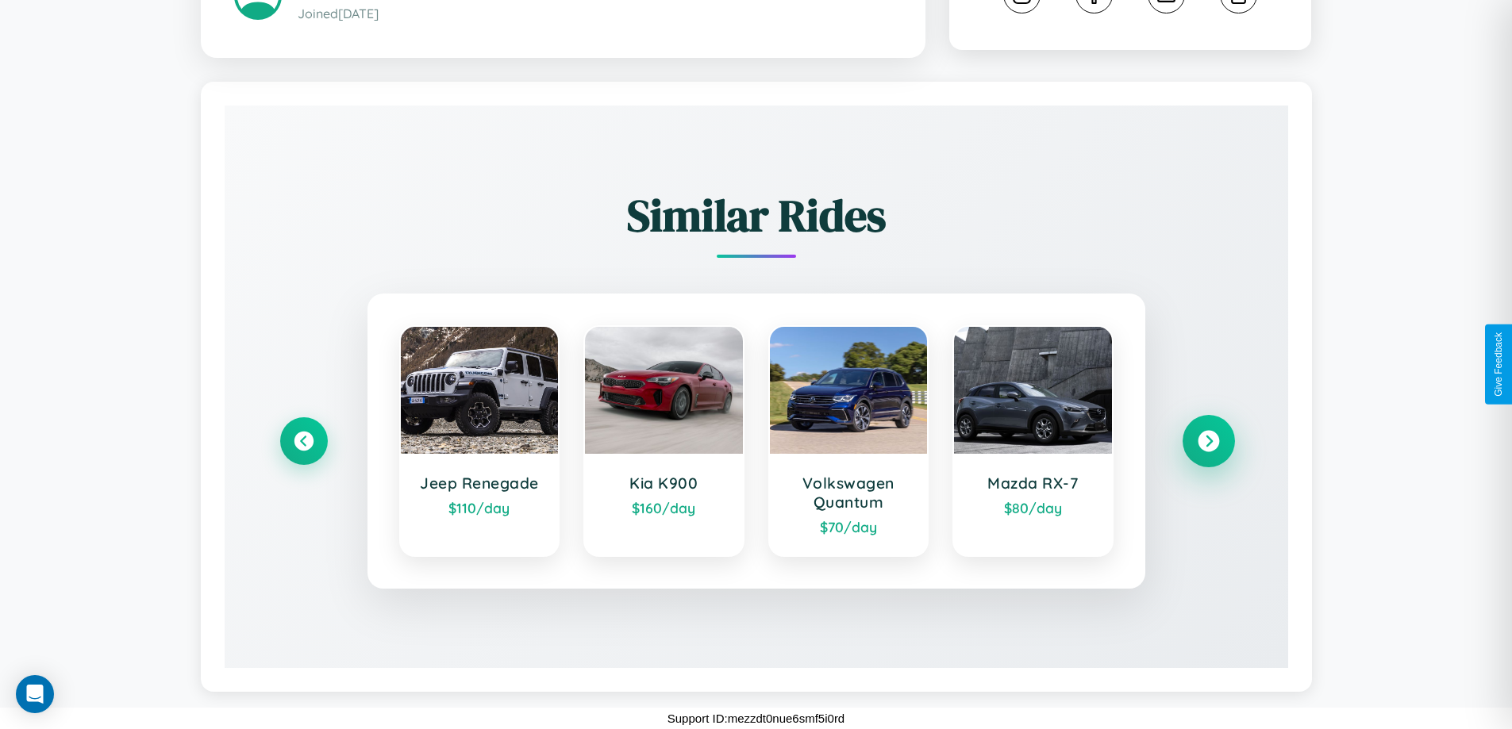
click at [1208, 441] on icon at bounding box center [1207, 441] width 21 height 21
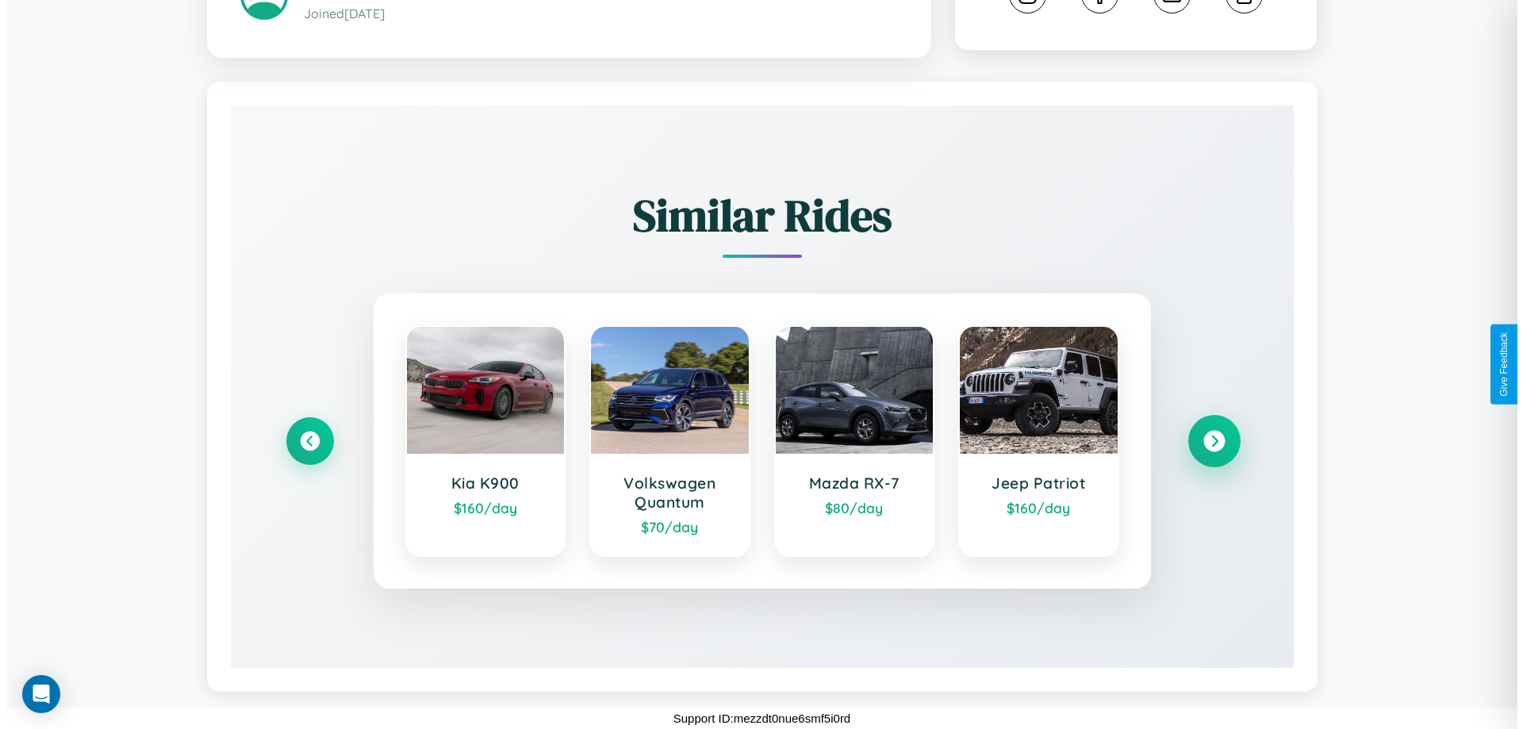
scroll to position [0, 0]
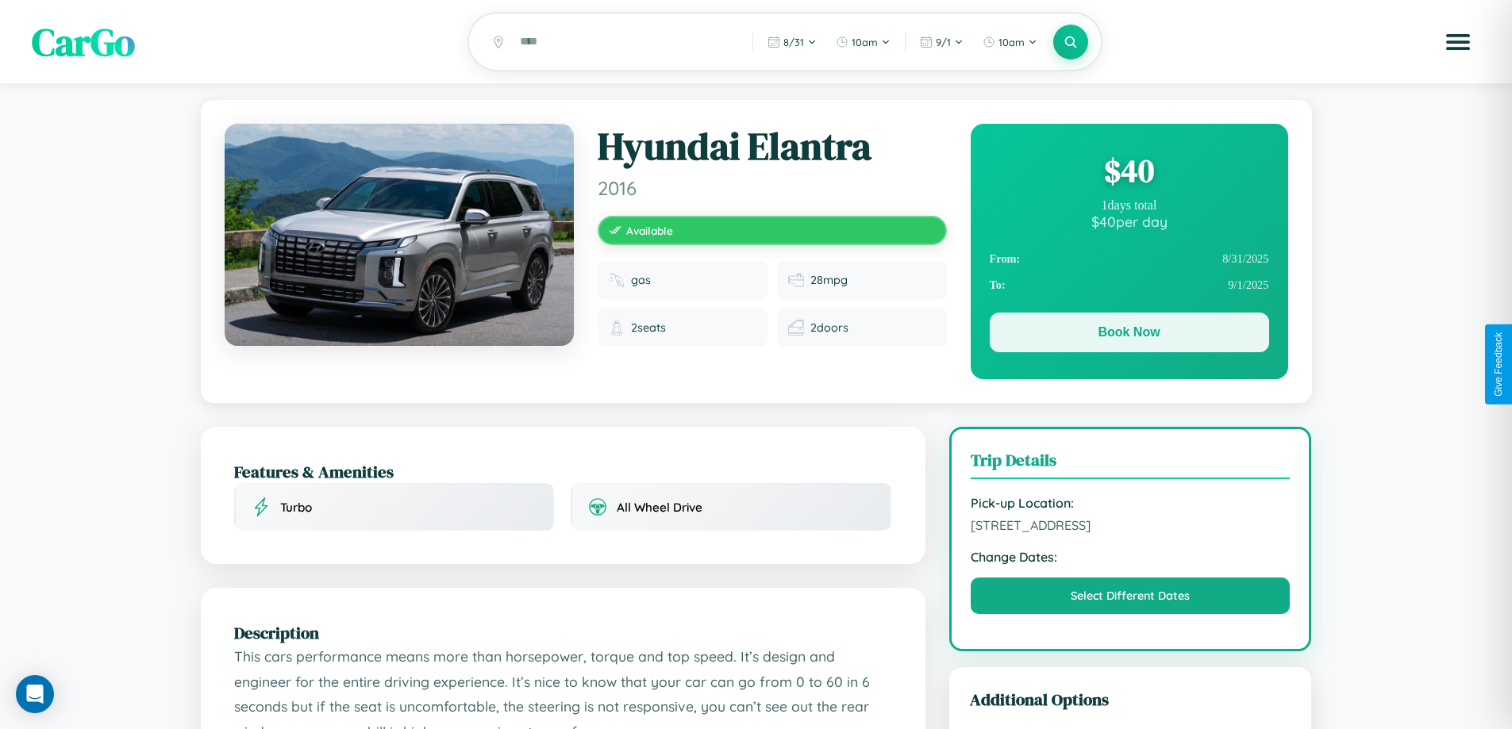
click at [1128, 336] on button "Book Now" at bounding box center [1128, 333] width 279 height 40
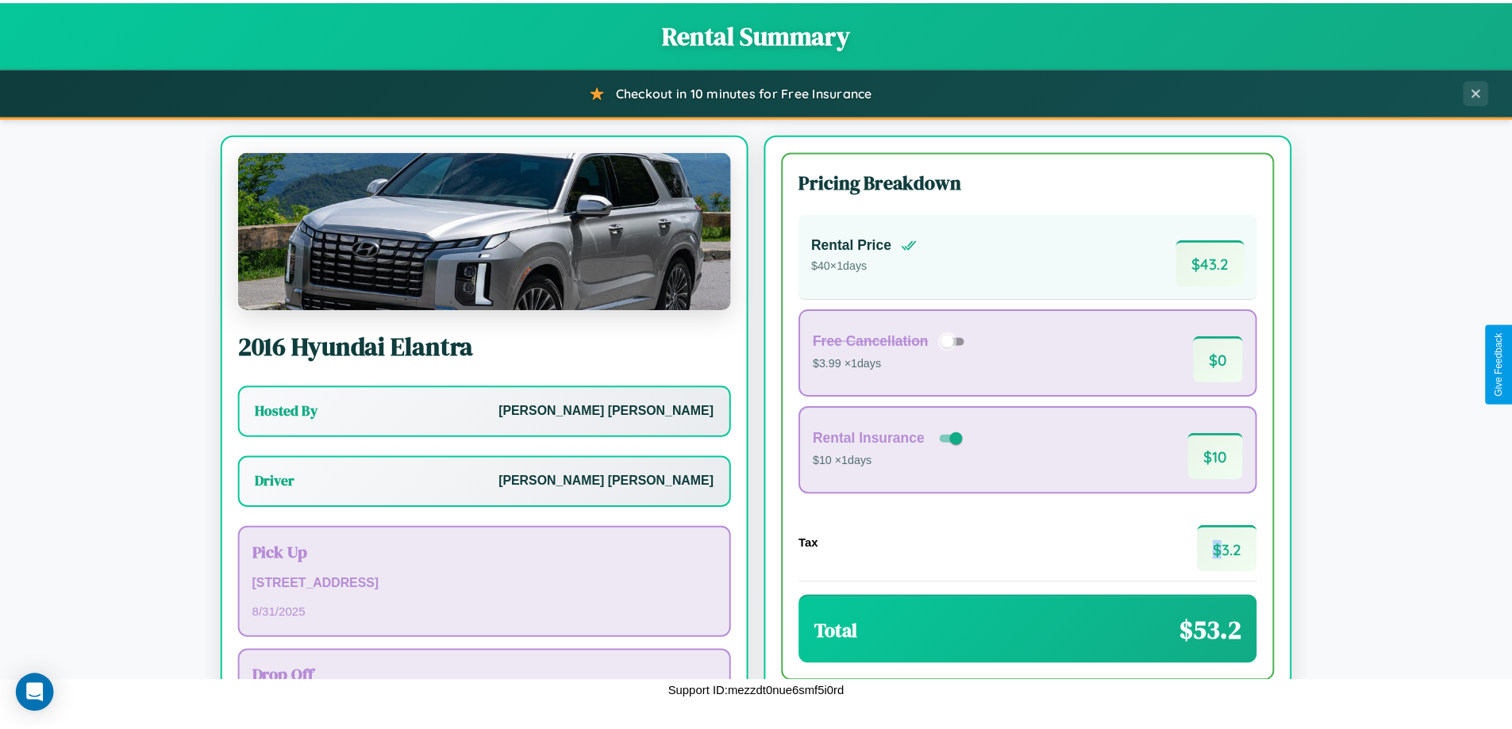
scroll to position [114, 0]
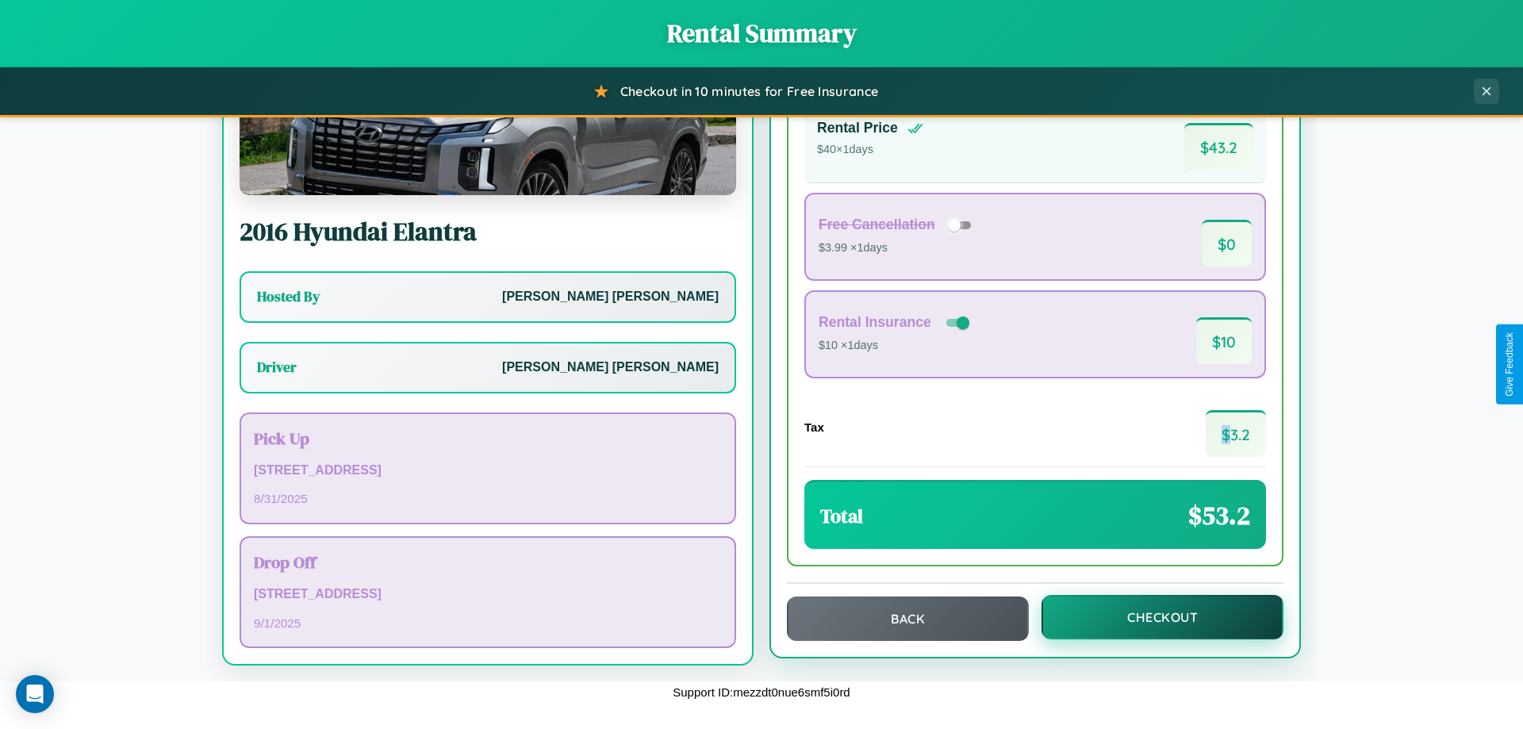
click at [1152, 617] on button "Checkout" at bounding box center [1163, 617] width 242 height 44
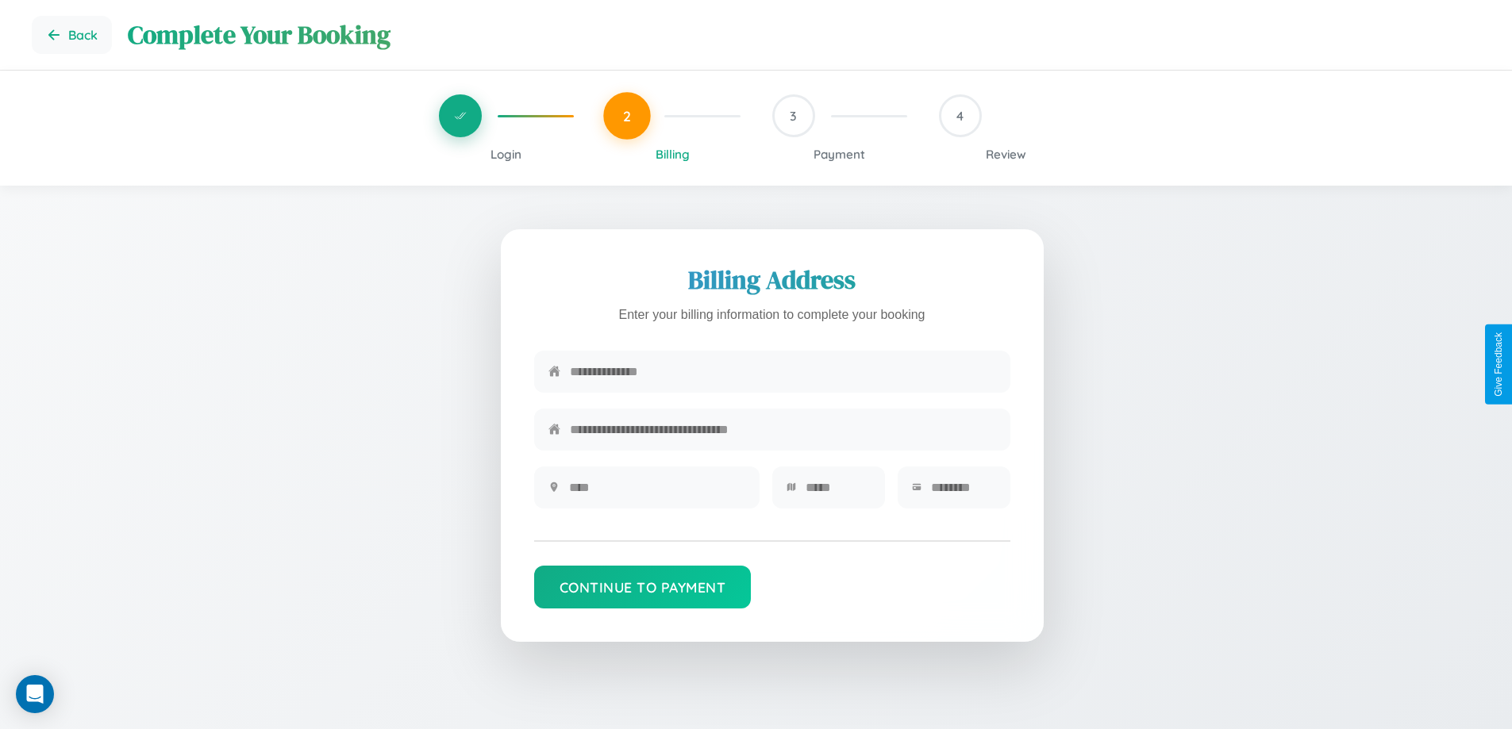
click at [782, 375] on input "text" at bounding box center [783, 371] width 426 height 39
type input "**********"
click at [656, 493] on input "text" at bounding box center [657, 487] width 176 height 39
type input "********"
click at [837, 493] on input "text" at bounding box center [837, 487] width 65 height 39
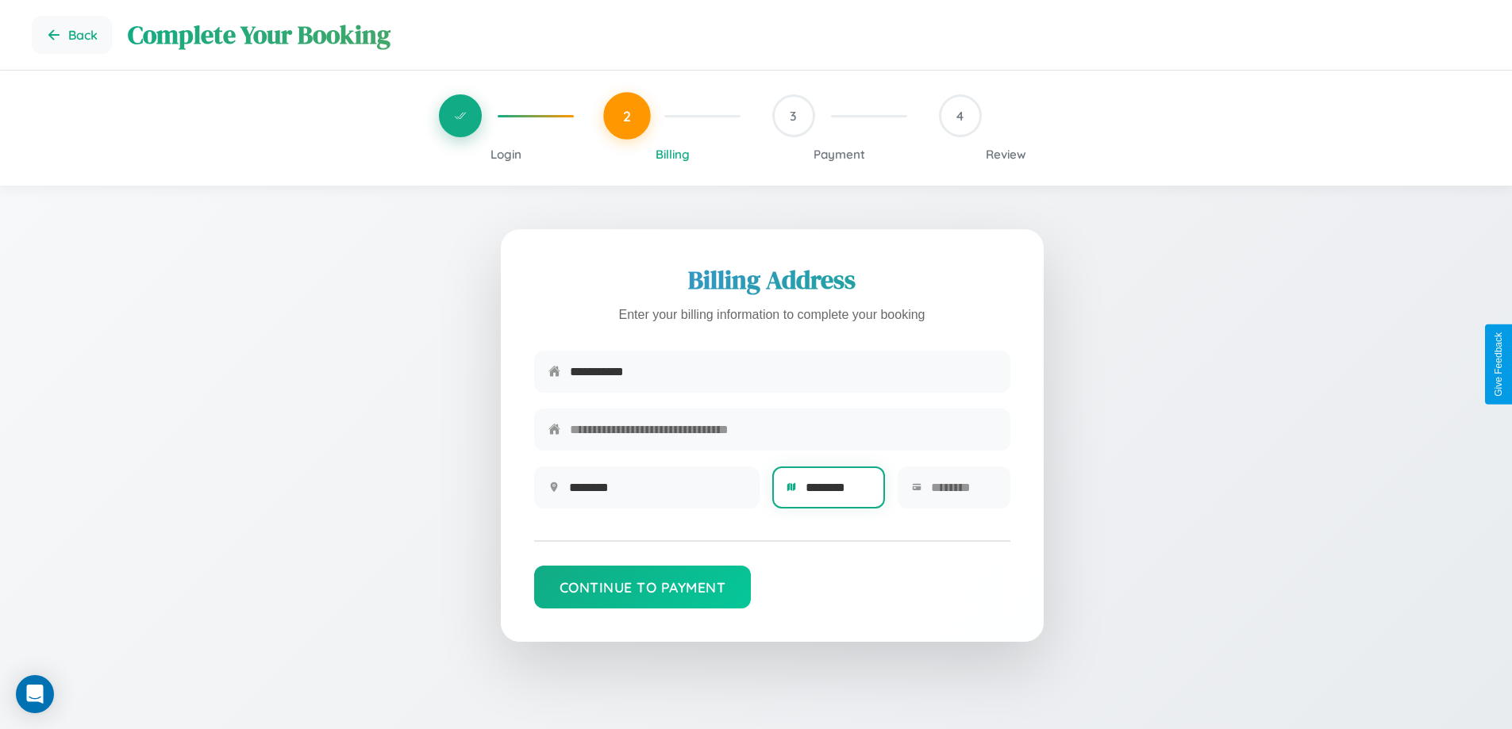
type input "********"
click at [962, 493] on input "text" at bounding box center [963, 487] width 65 height 39
type input "*****"
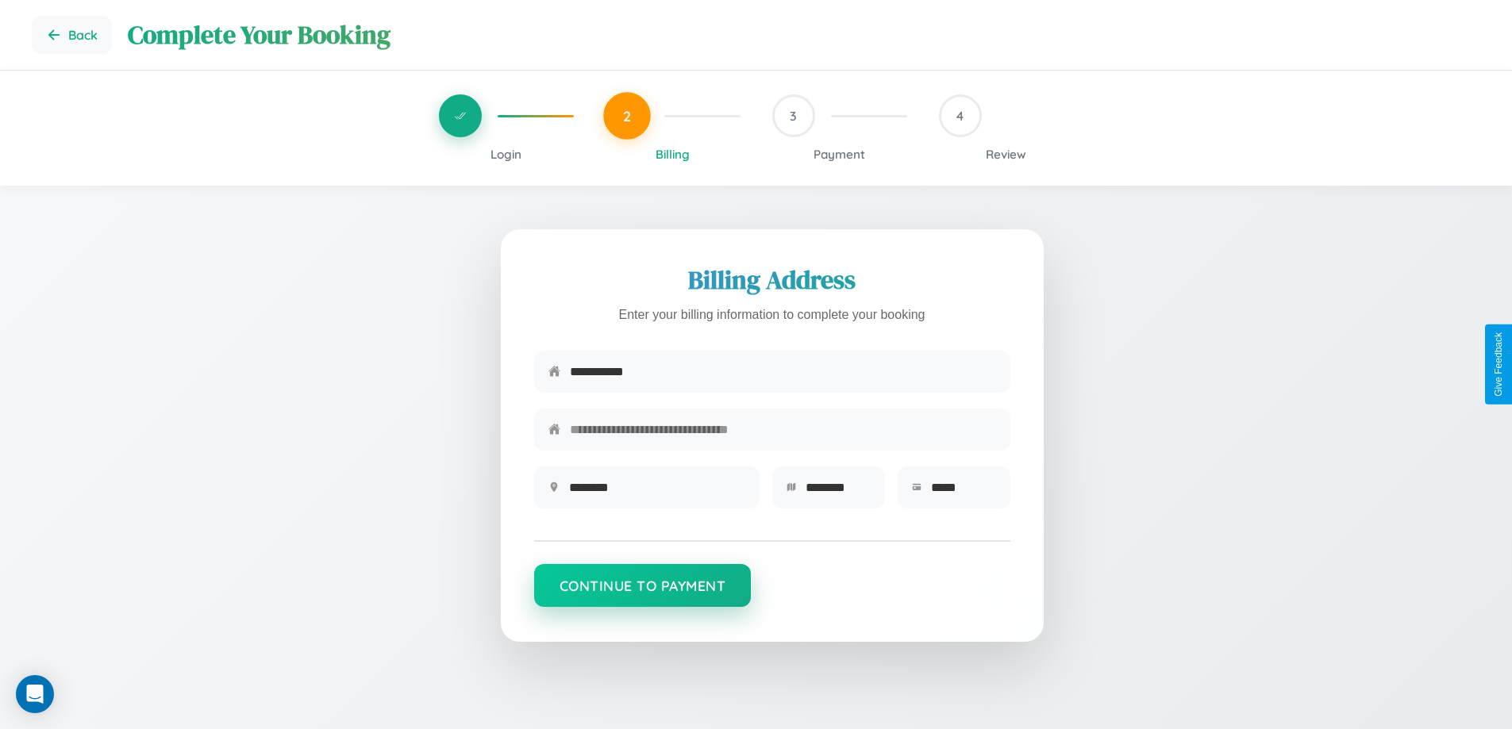
click at [642, 593] on button "Continue to Payment" at bounding box center [642, 585] width 217 height 43
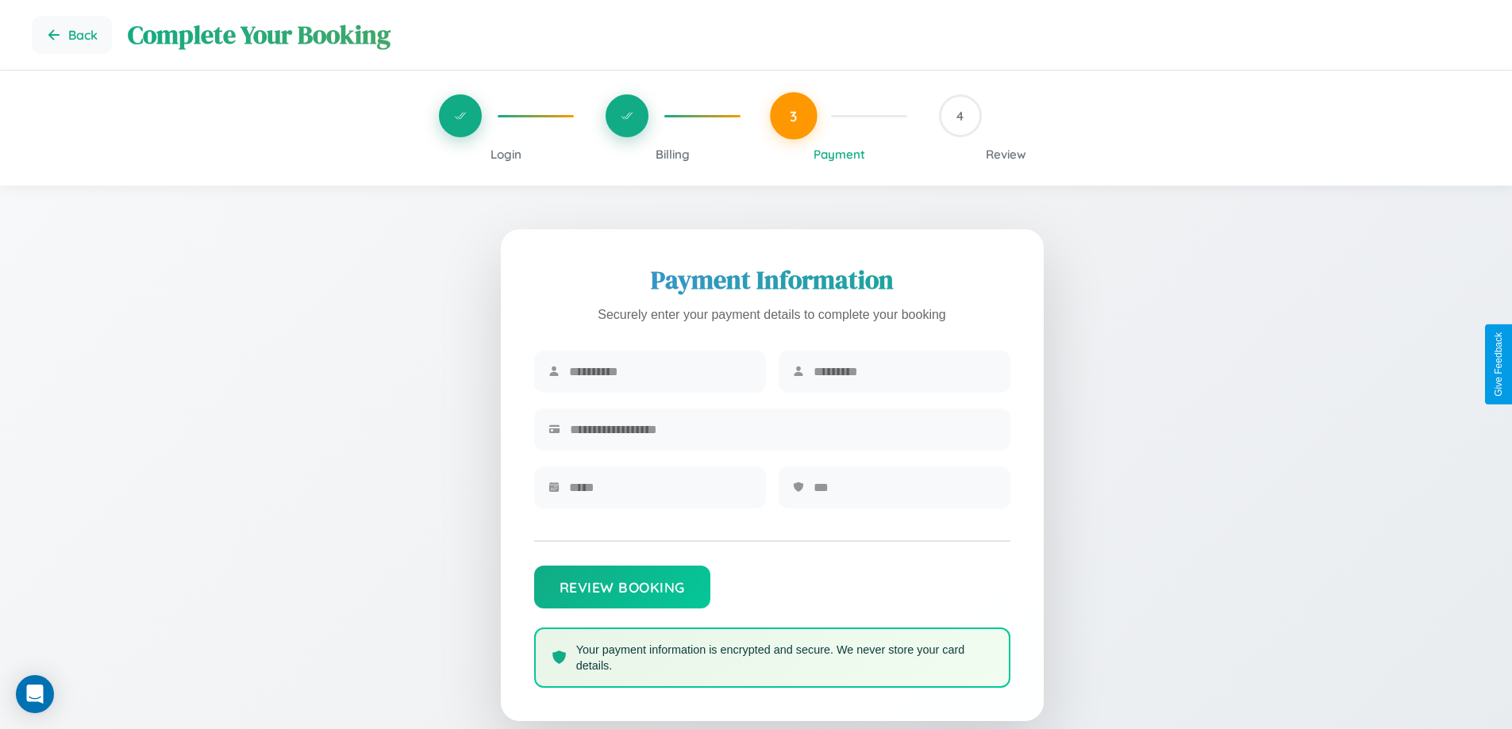
click at [659, 372] on input "text" at bounding box center [660, 371] width 182 height 39
type input "*****"
click at [904, 372] on input "text" at bounding box center [904, 371] width 182 height 39
type input "******"
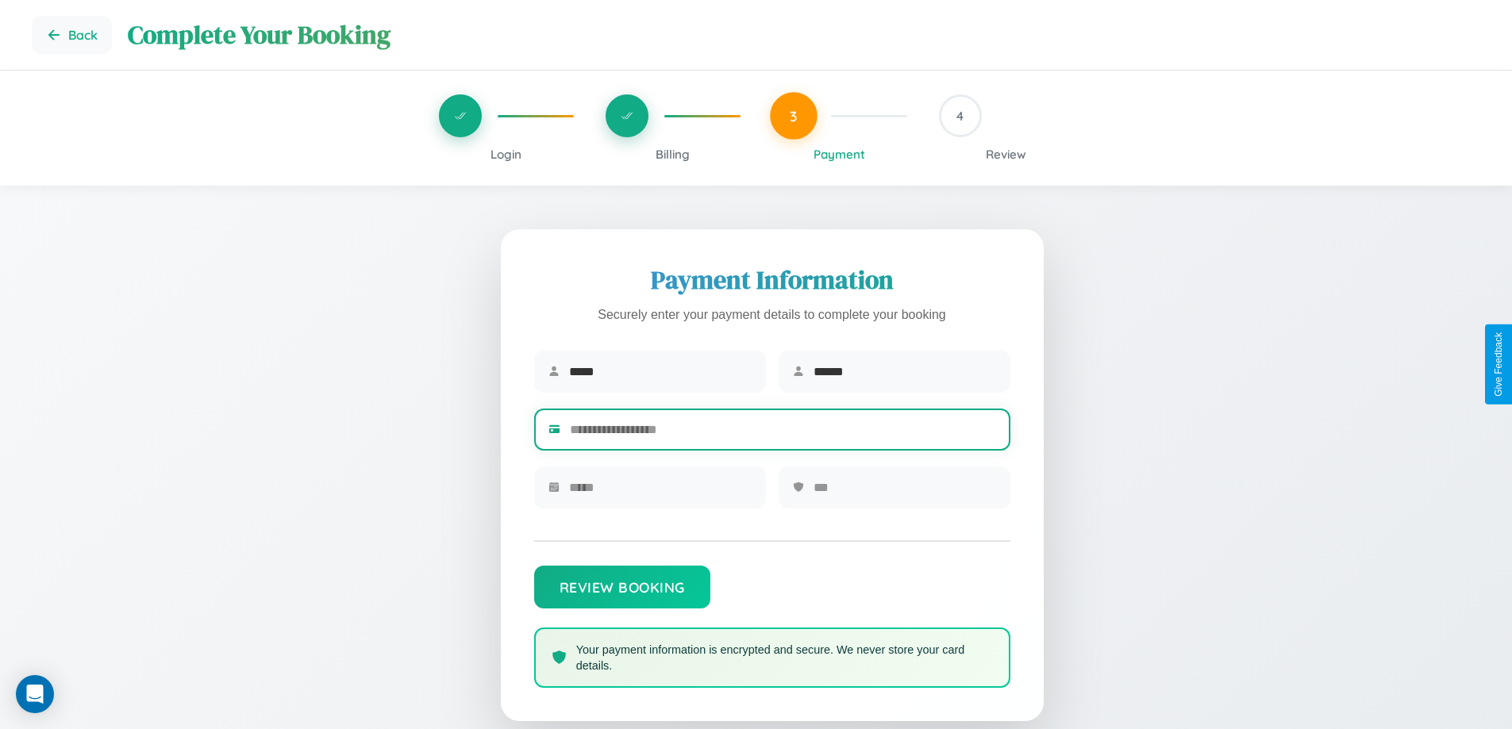
click at [782, 432] on input "text" at bounding box center [783, 429] width 426 height 39
type input "**********"
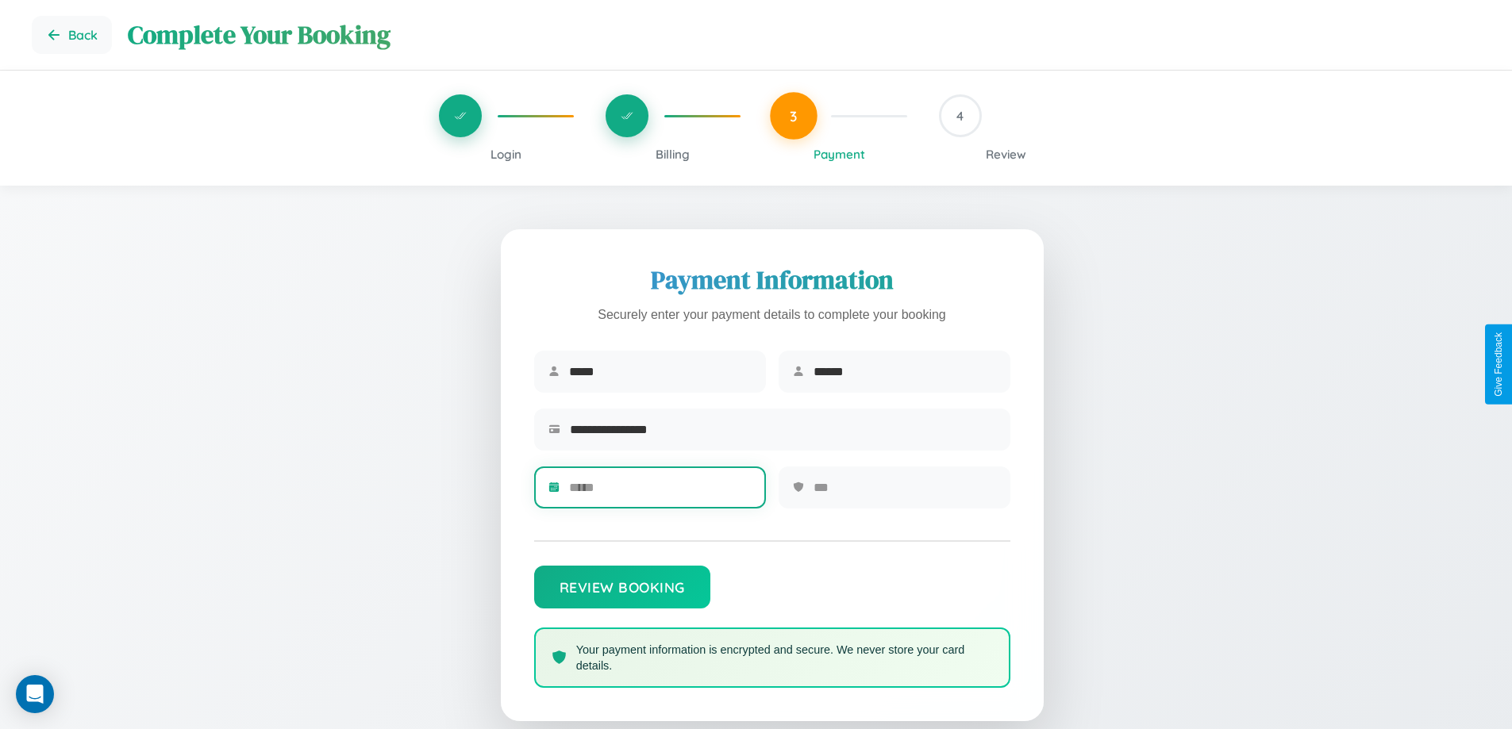
click at [659, 493] on input "text" at bounding box center [660, 487] width 182 height 39
type input "*****"
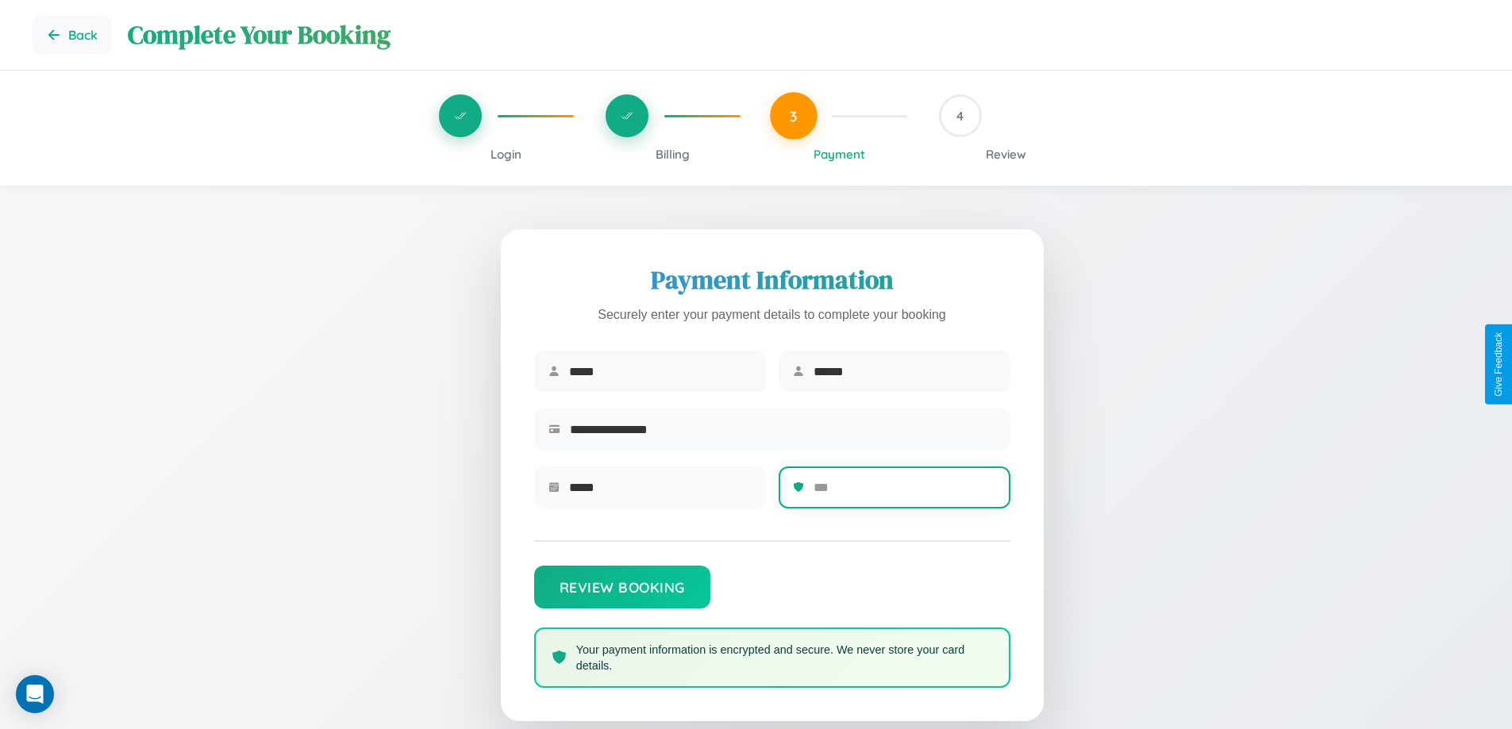
click at [904, 493] on input "text" at bounding box center [904, 487] width 182 height 39
type input "***"
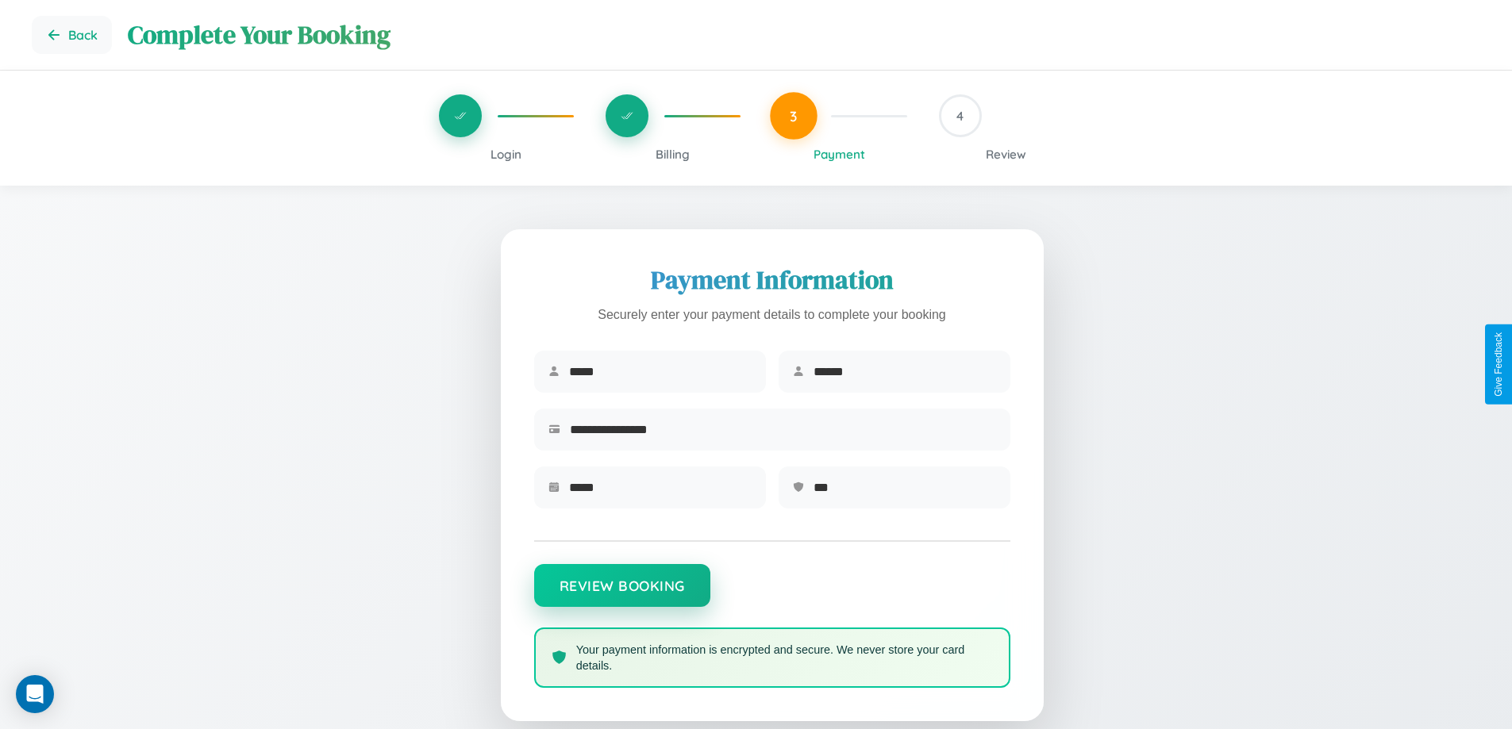
click at [621, 593] on button "Review Booking" at bounding box center [622, 585] width 176 height 43
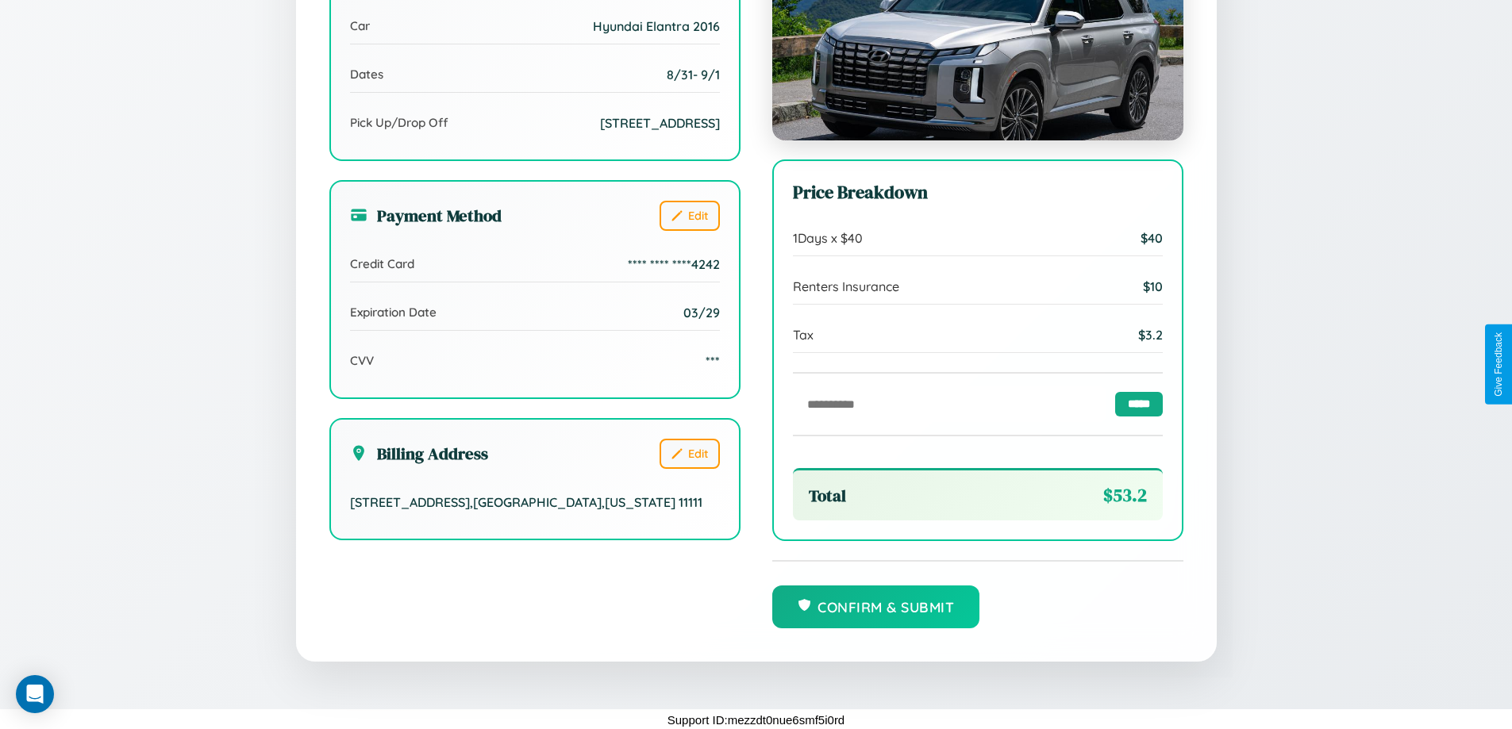
scroll to position [437, 0]
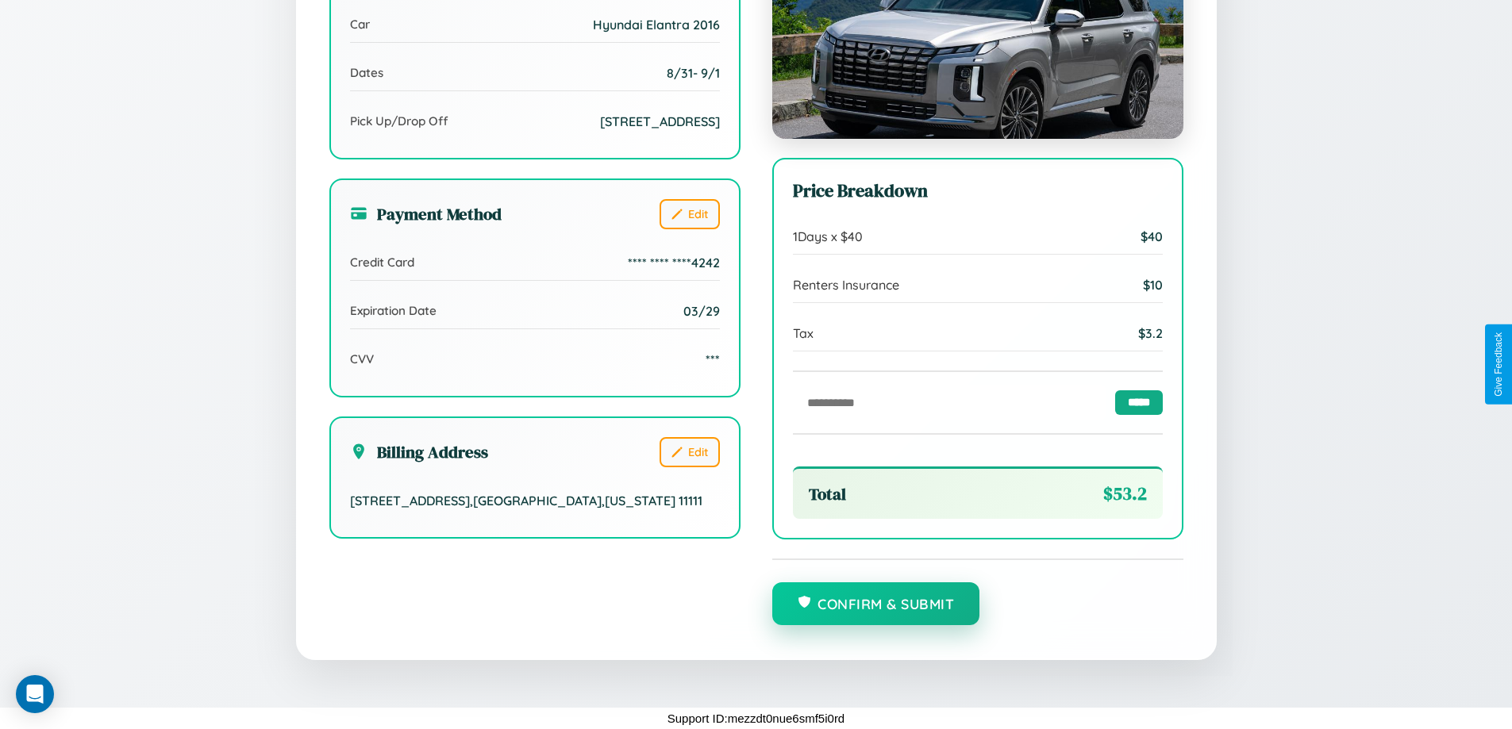
click at [875, 605] on button "Confirm & Submit" at bounding box center [876, 603] width 208 height 43
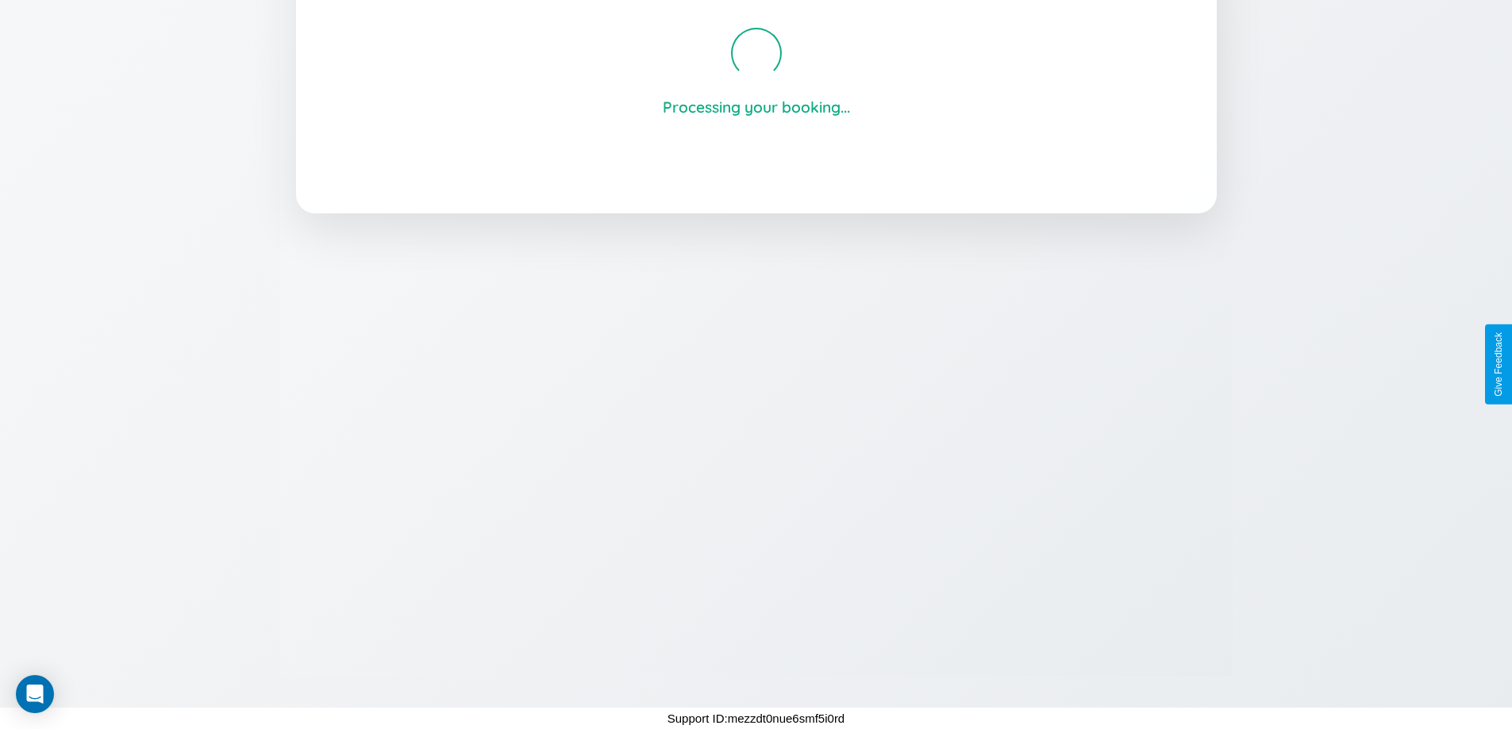
scroll to position [302, 0]
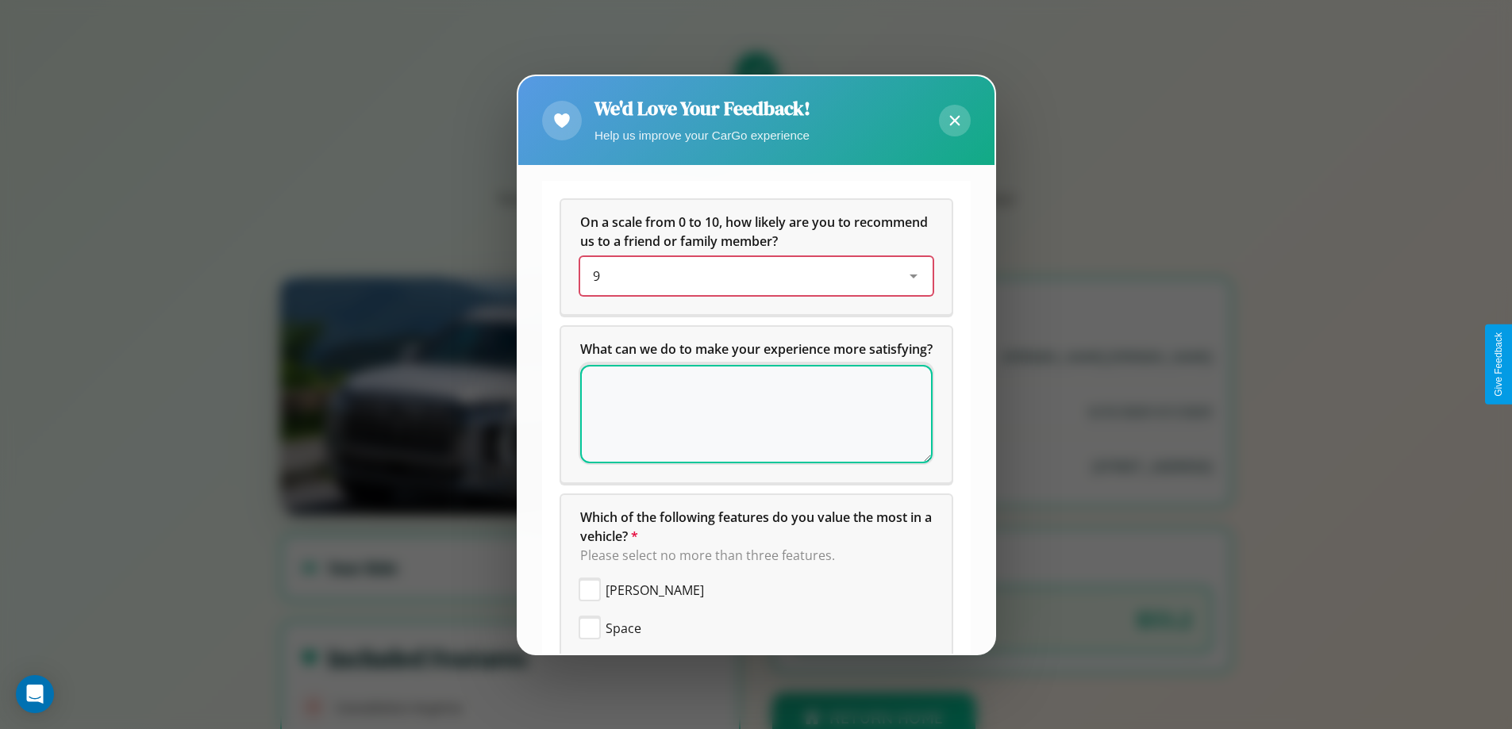
click at [750, 276] on div "9" at bounding box center [744, 276] width 302 height 19
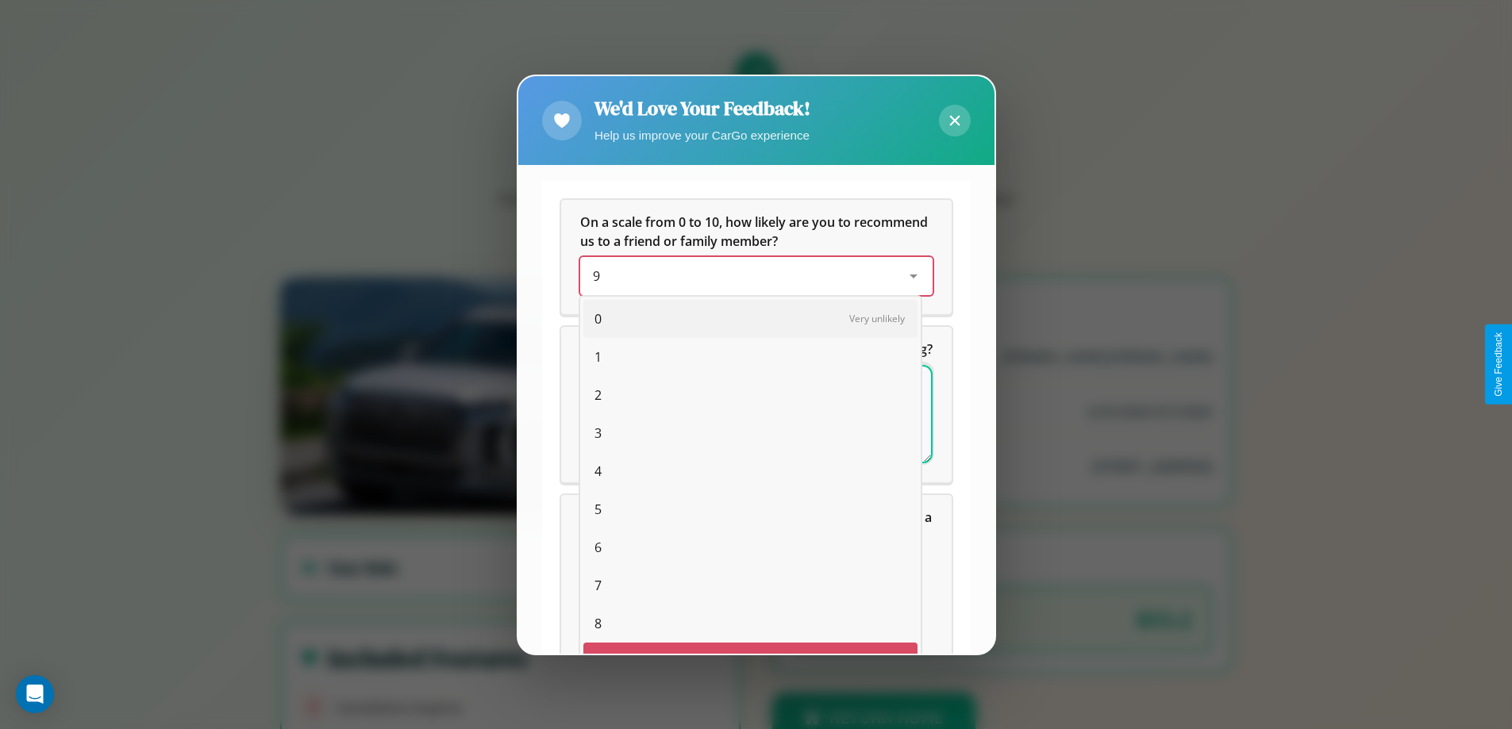
scroll to position [28, 65]
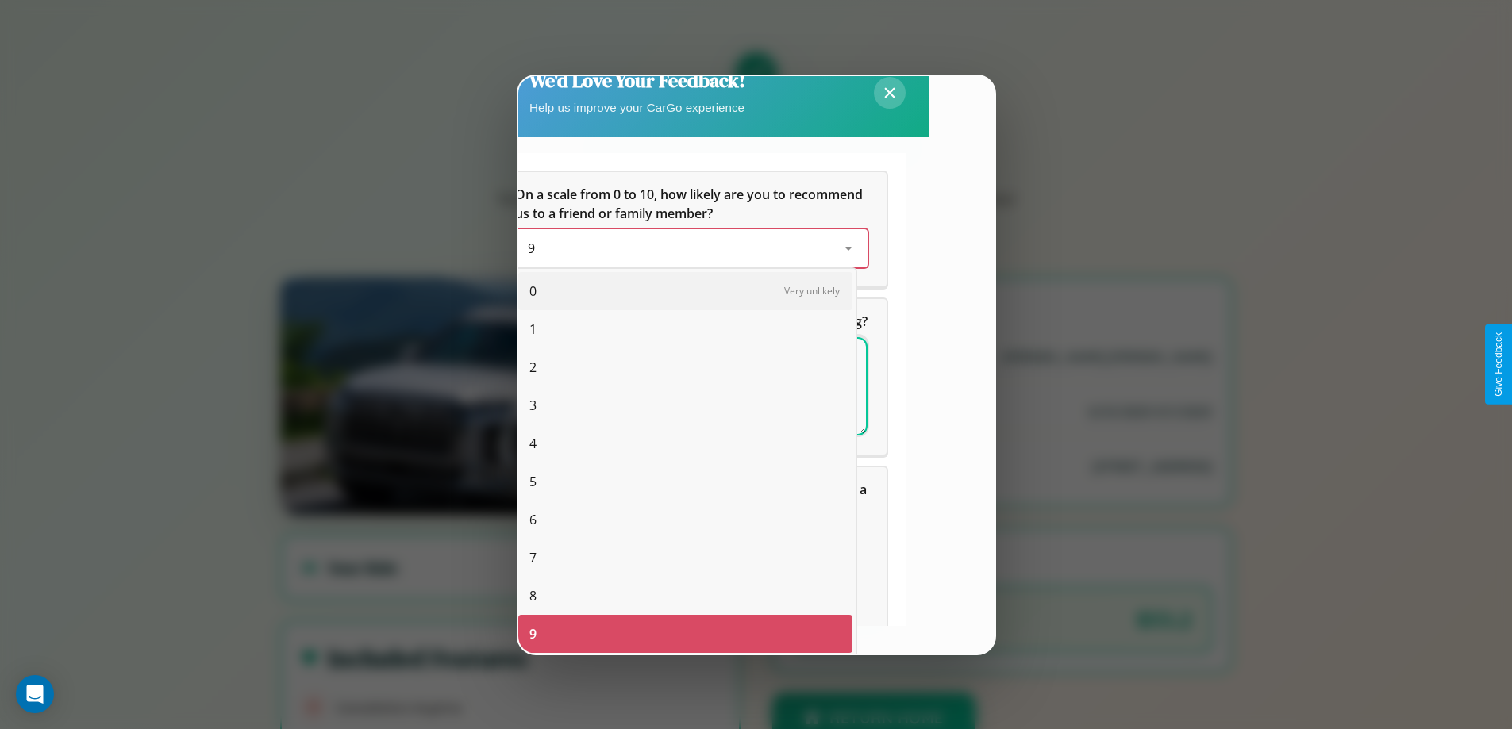
click at [532, 596] on span "8" at bounding box center [532, 595] width 7 height 19
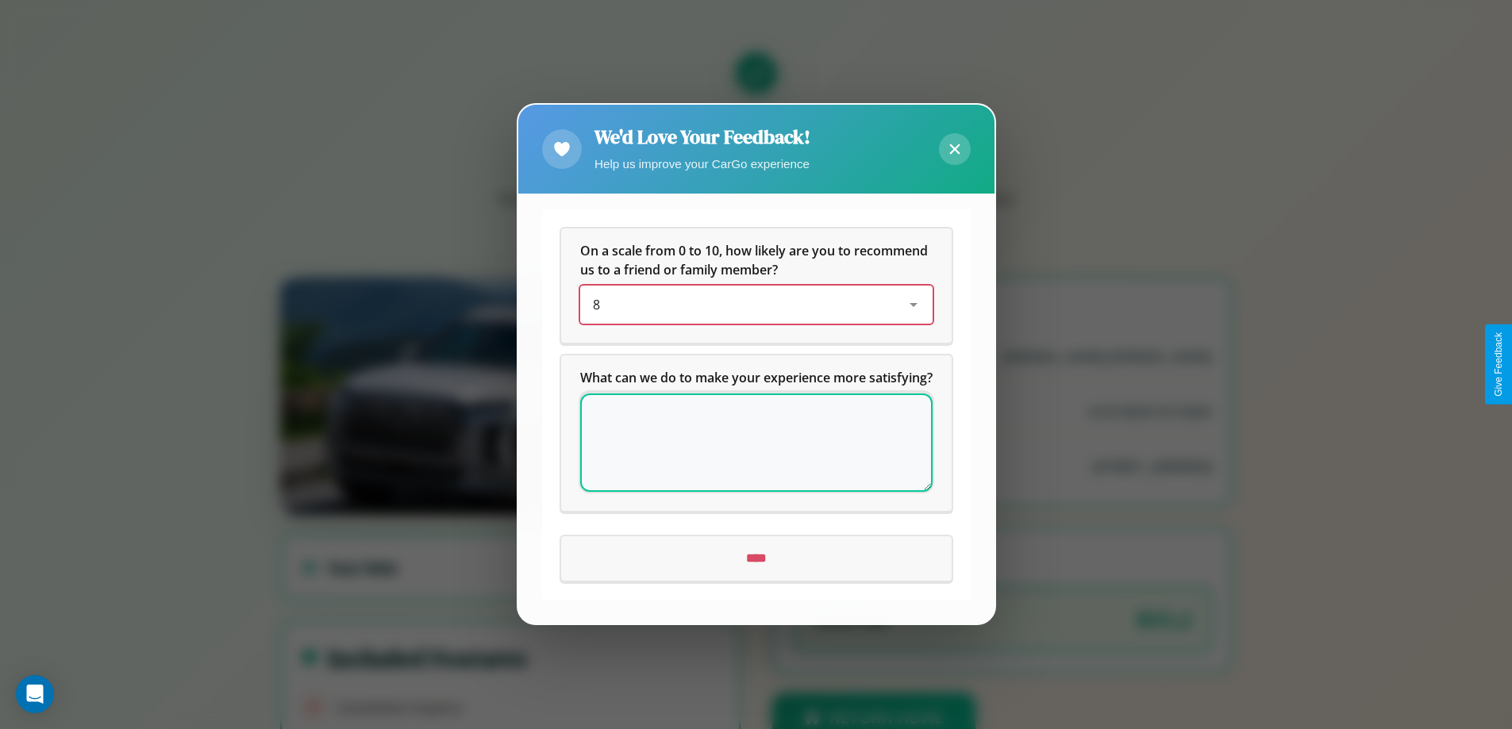
scroll to position [0, 0]
click at [954, 144] on icon at bounding box center [954, 149] width 10 height 10
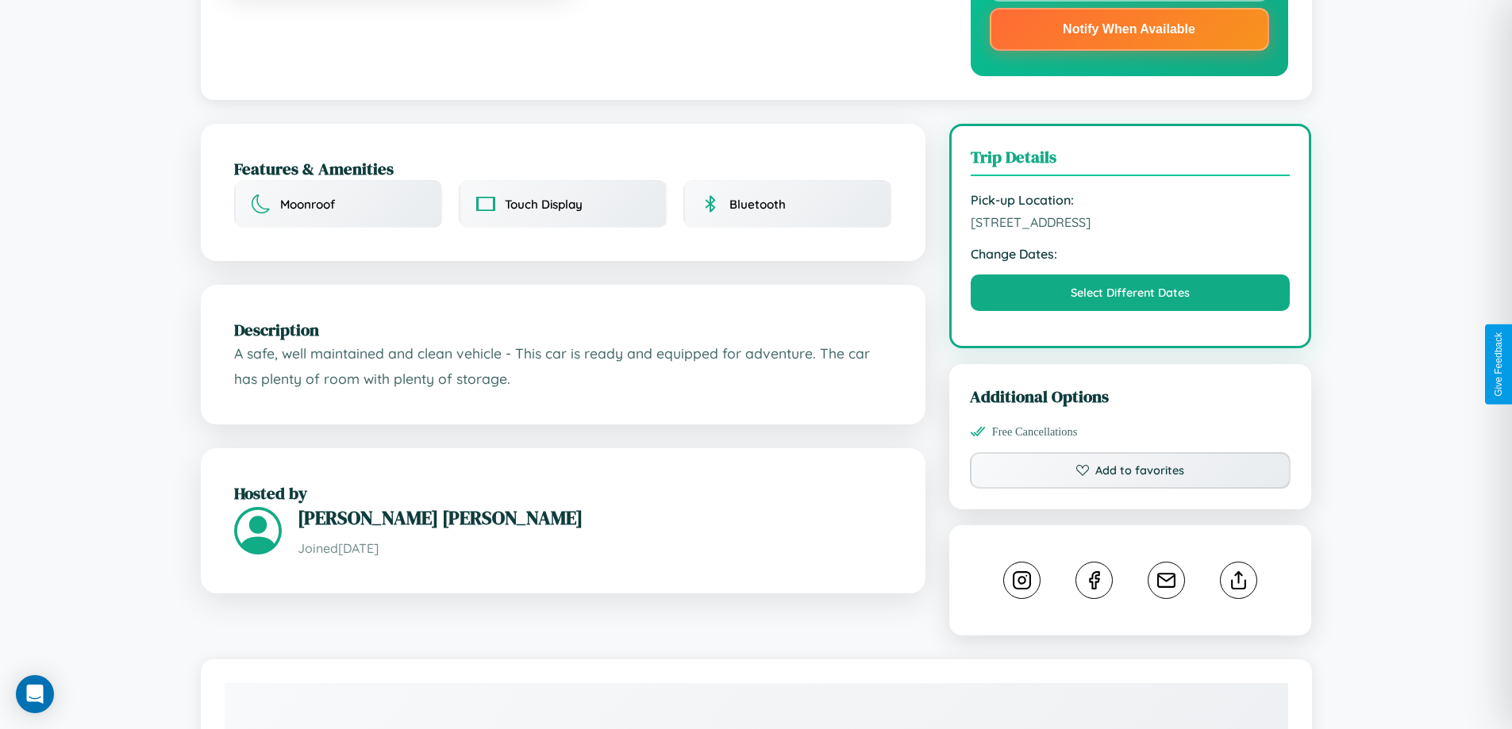
scroll to position [461, 0]
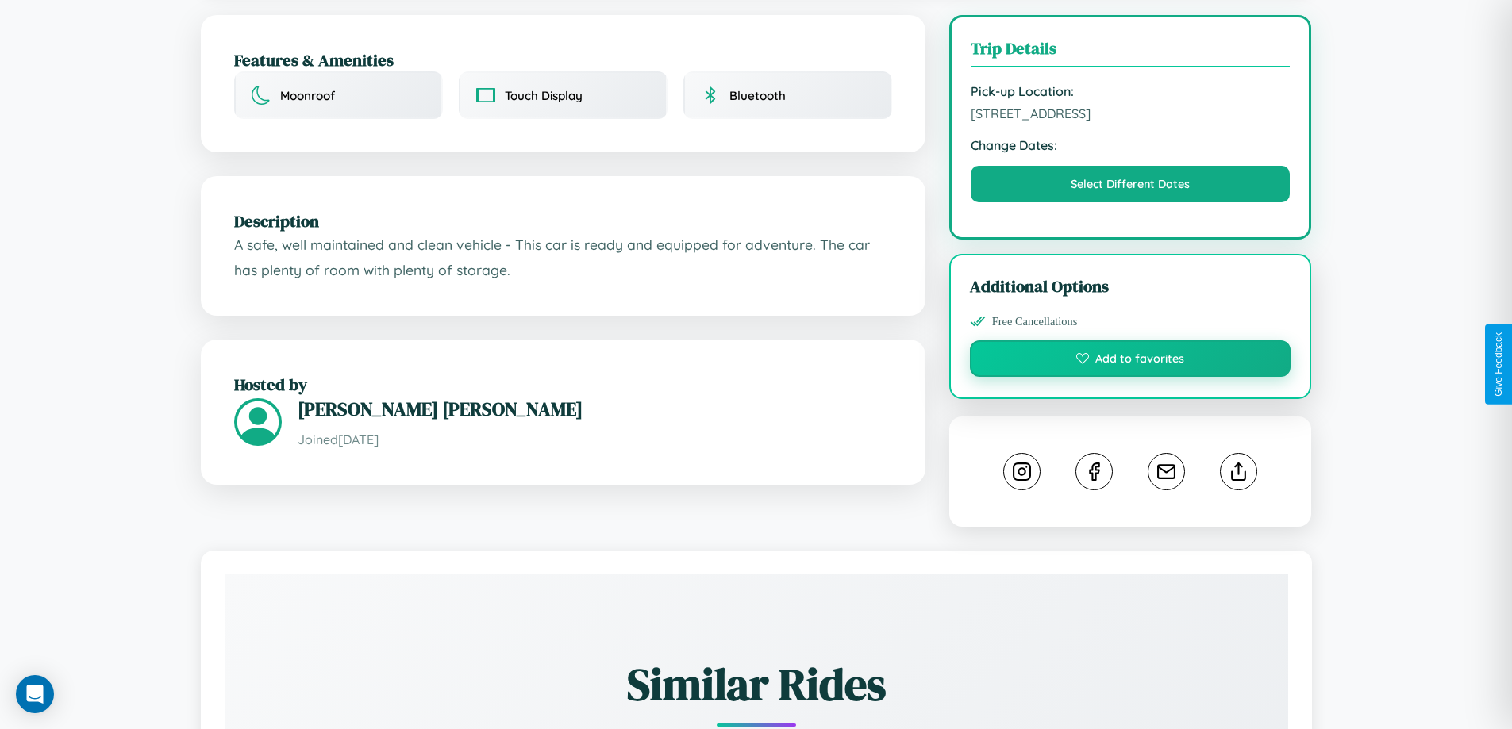
click at [1130, 362] on button "Add to favorites" at bounding box center [1130, 358] width 321 height 36
